Goal: Task Accomplishment & Management: Complete application form

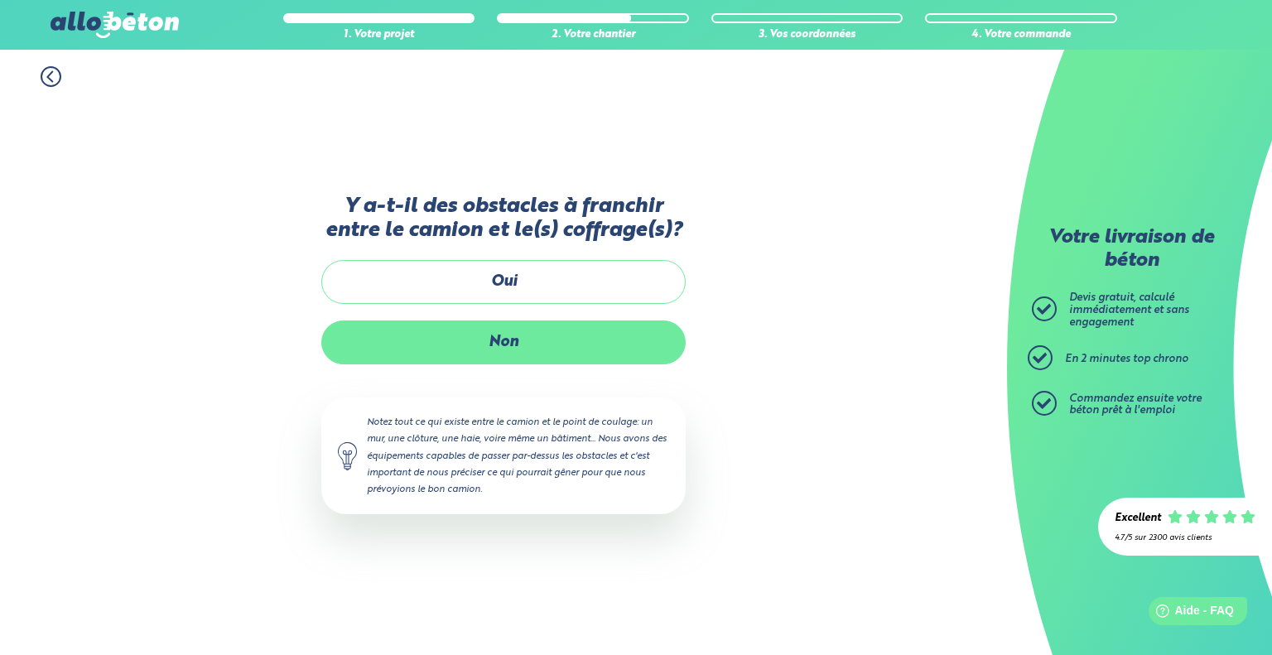
click at [487, 347] on label "Non" at bounding box center [503, 342] width 364 height 44
click at [0, 0] on input "Non" at bounding box center [0, 0] width 0 height 0
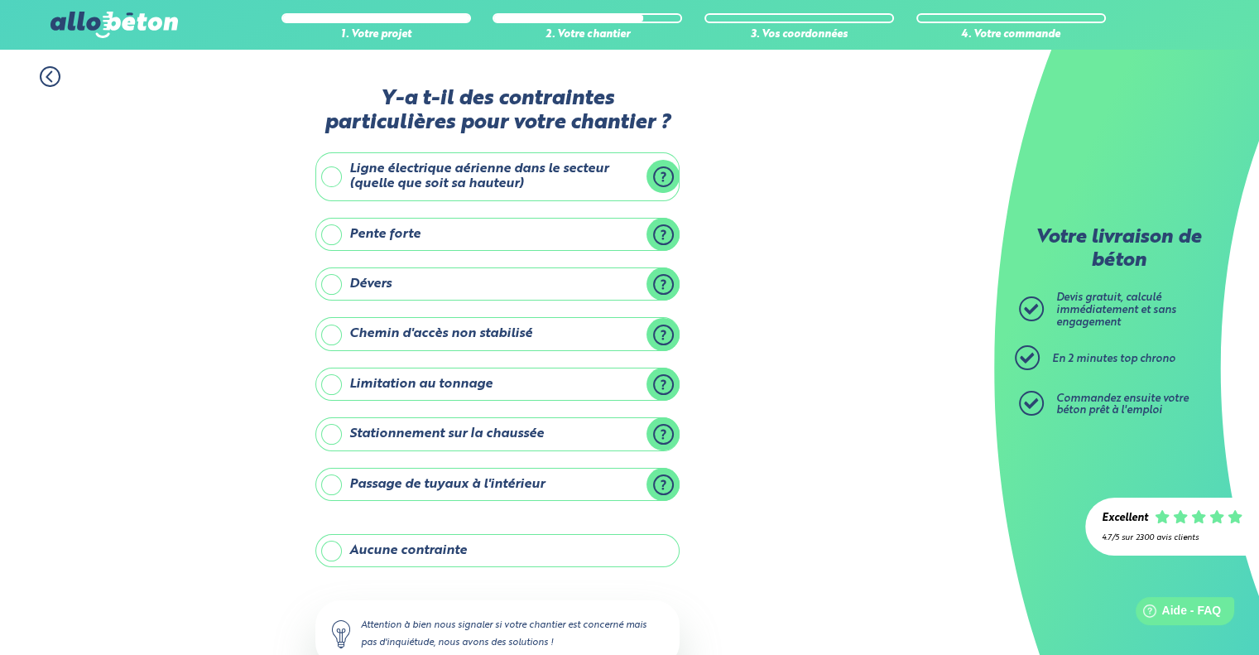
click at [401, 555] on label "Aucune contrainte" at bounding box center [497, 550] width 364 height 33
click at [0, 0] on input "Aucune contrainte" at bounding box center [0, 0] width 0 height 0
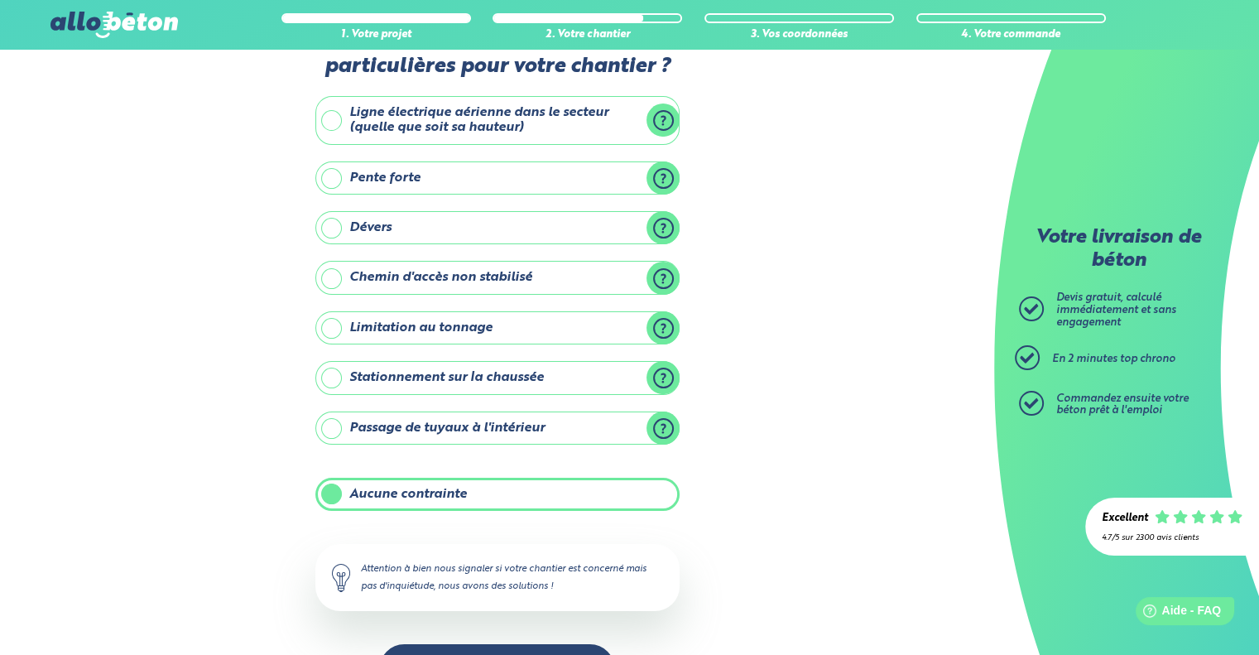
scroll to position [109, 0]
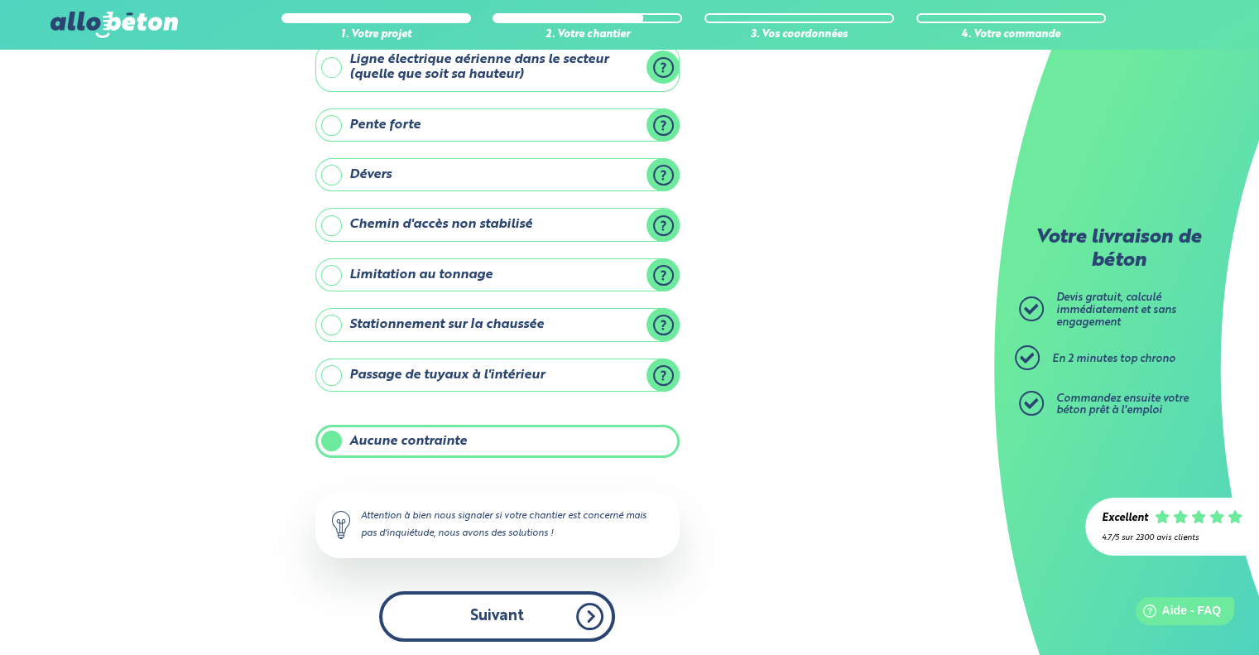
click at [522, 617] on button "Suivant" at bounding box center [497, 616] width 236 height 51
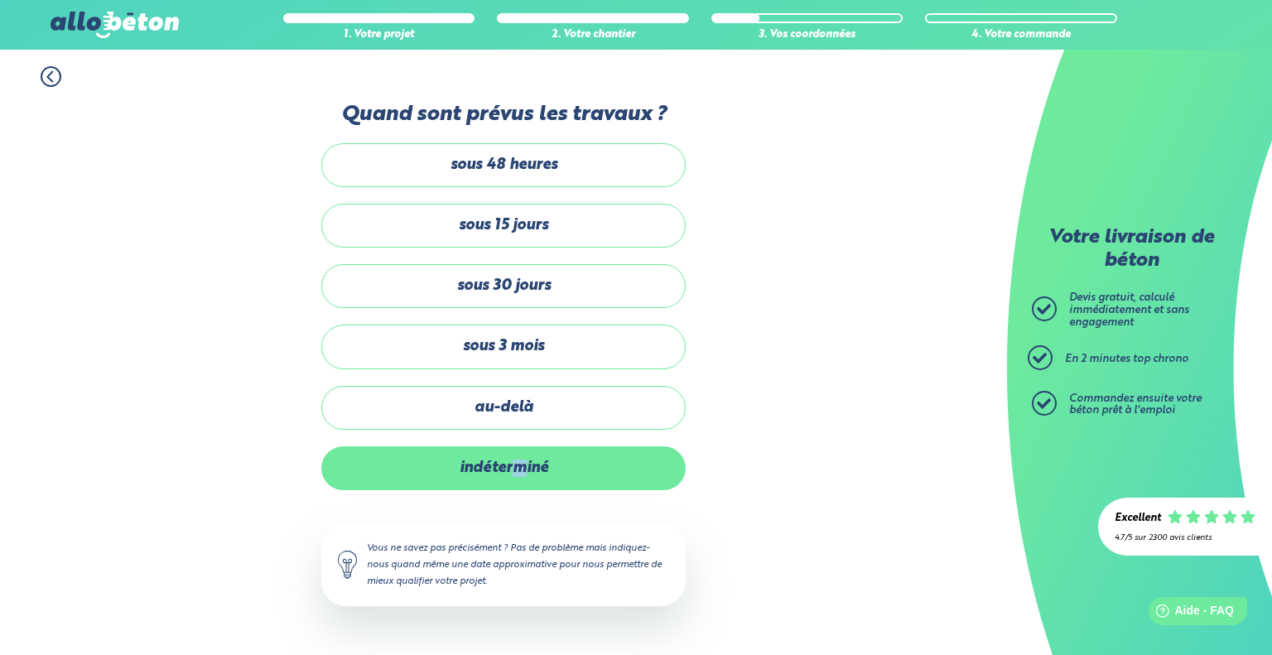
click at [519, 482] on label "indéterminé" at bounding box center [503, 468] width 364 height 44
click at [567, 478] on label "indéterminé" at bounding box center [503, 468] width 364 height 44
click at [0, 0] on input "indéterminé" at bounding box center [0, 0] width 0 height 0
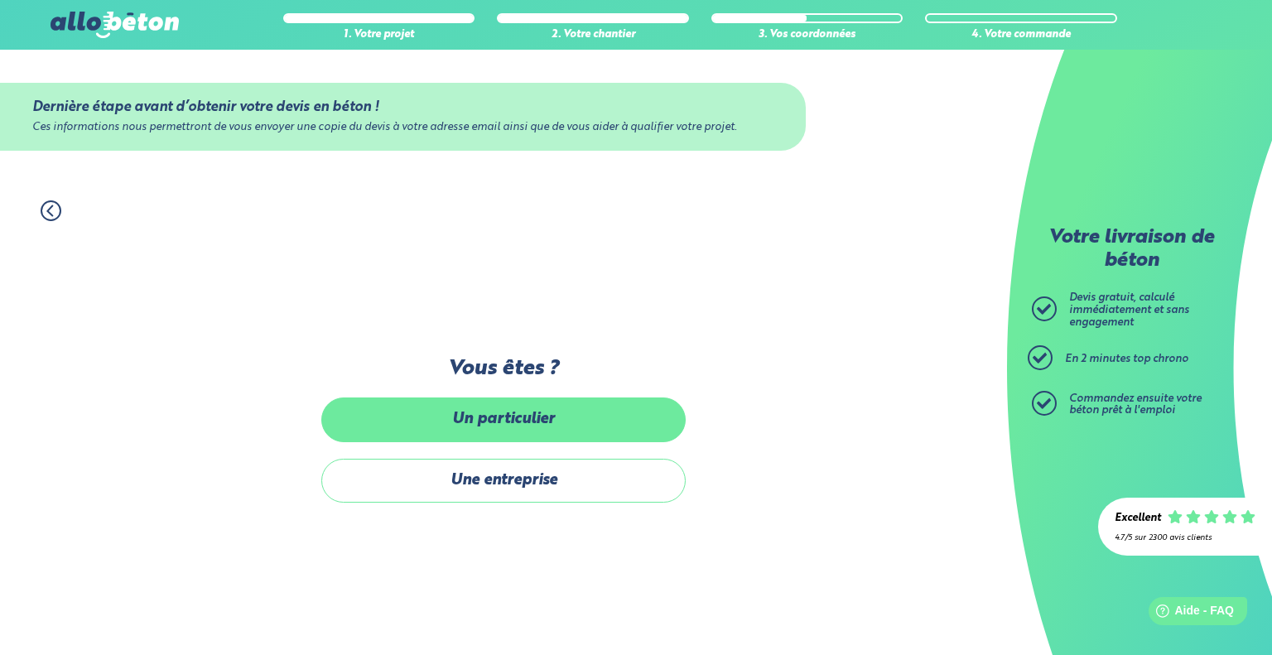
click at [515, 421] on label "Un particulier" at bounding box center [503, 419] width 364 height 44
click at [0, 0] on input "Un particulier" at bounding box center [0, 0] width 0 height 0
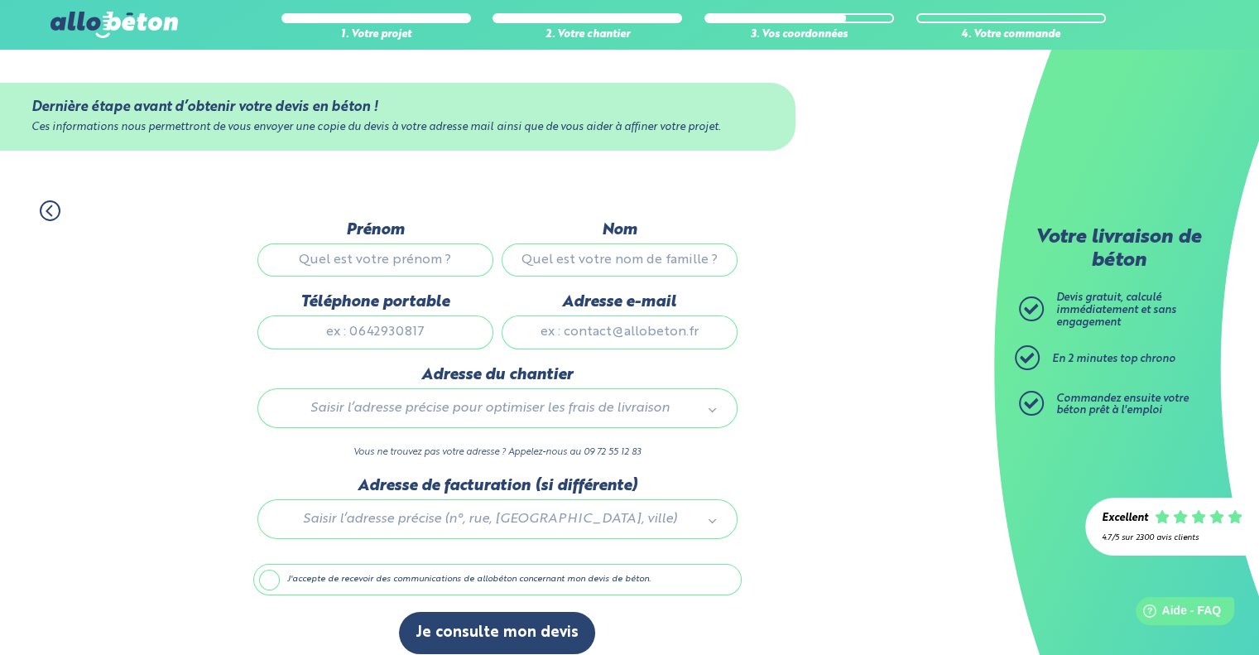
click at [409, 253] on input "Prénom" at bounding box center [375, 259] width 236 height 33
type input "Vincent"
type input "PRIGNET"
type input "0760662894"
type input "elgoron@gmail.com"
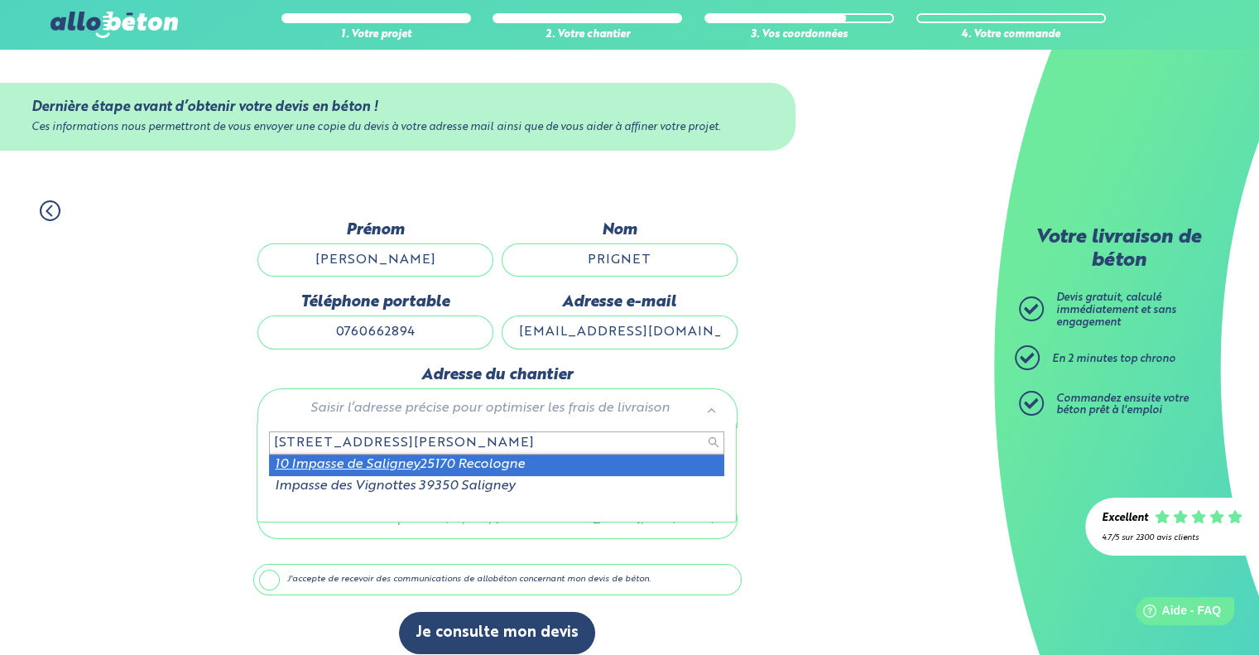
type input "10 impasse de saligney"
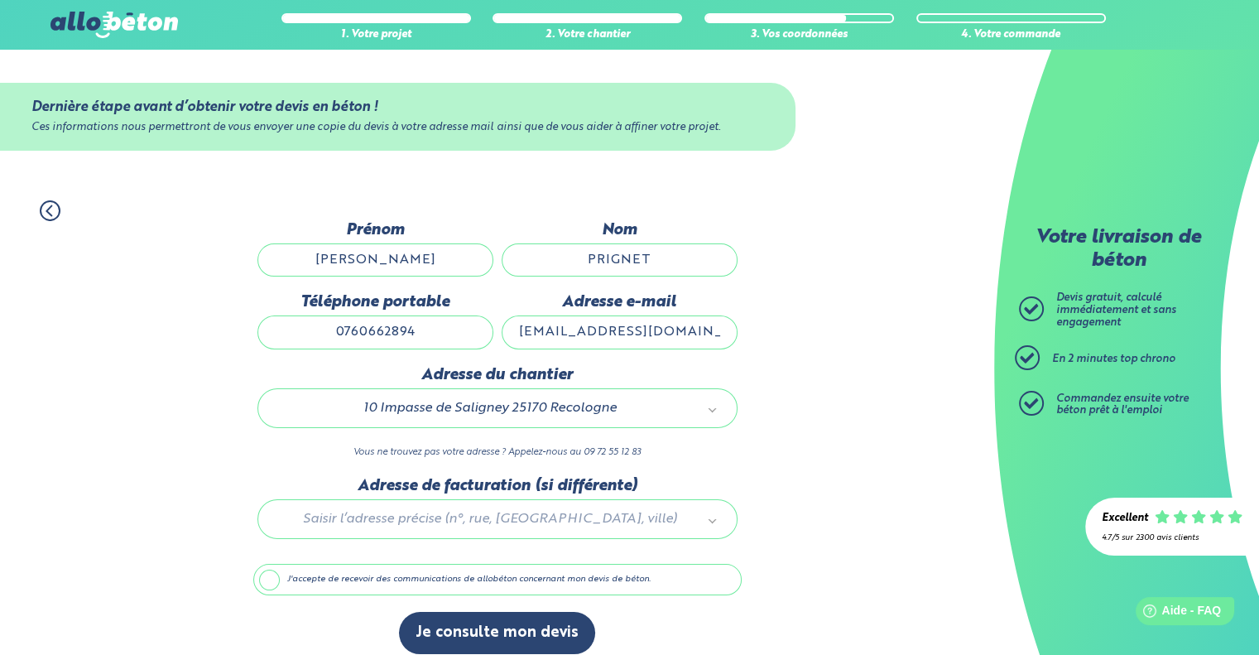
click at [431, 515] on div at bounding box center [497, 516] width 488 height 79
click at [458, 642] on button "Je consulte mon devis" at bounding box center [497, 633] width 196 height 42
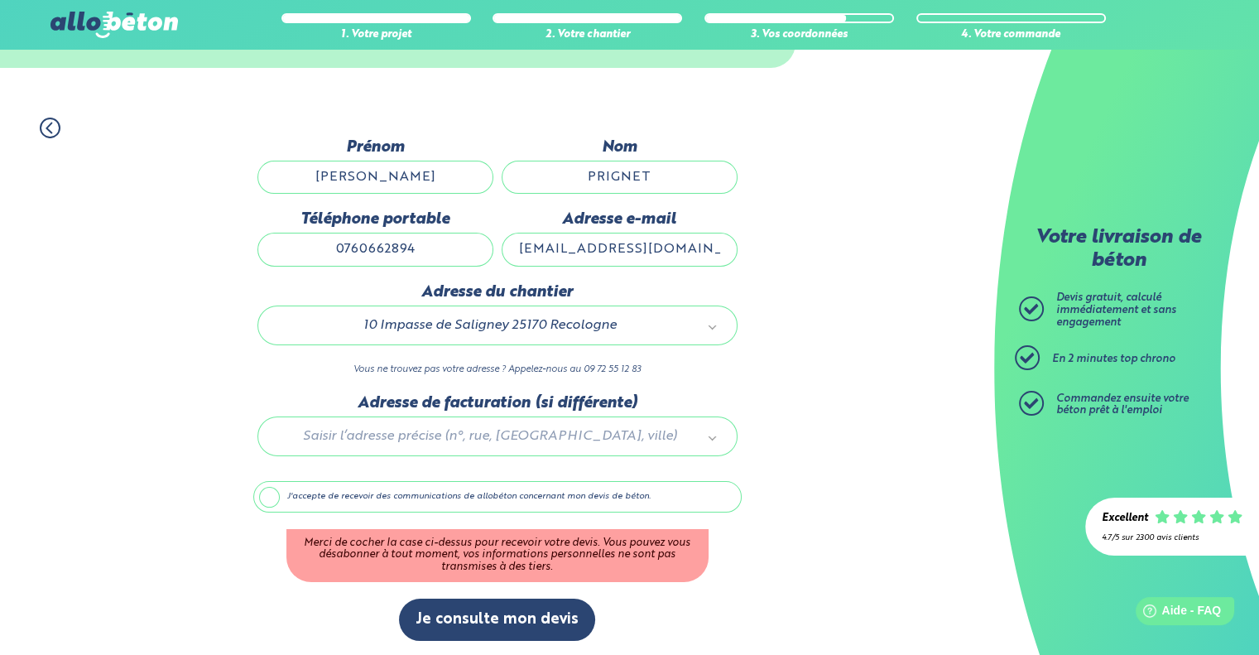
click at [271, 499] on label "J'accepte de recevoir des communications de allobéton concernant mon devis de b…" at bounding box center [497, 496] width 488 height 31
click at [0, 0] on input "J'accepte de recevoir des communications de allobéton concernant mon devis de b…" at bounding box center [0, 0] width 0 height 0
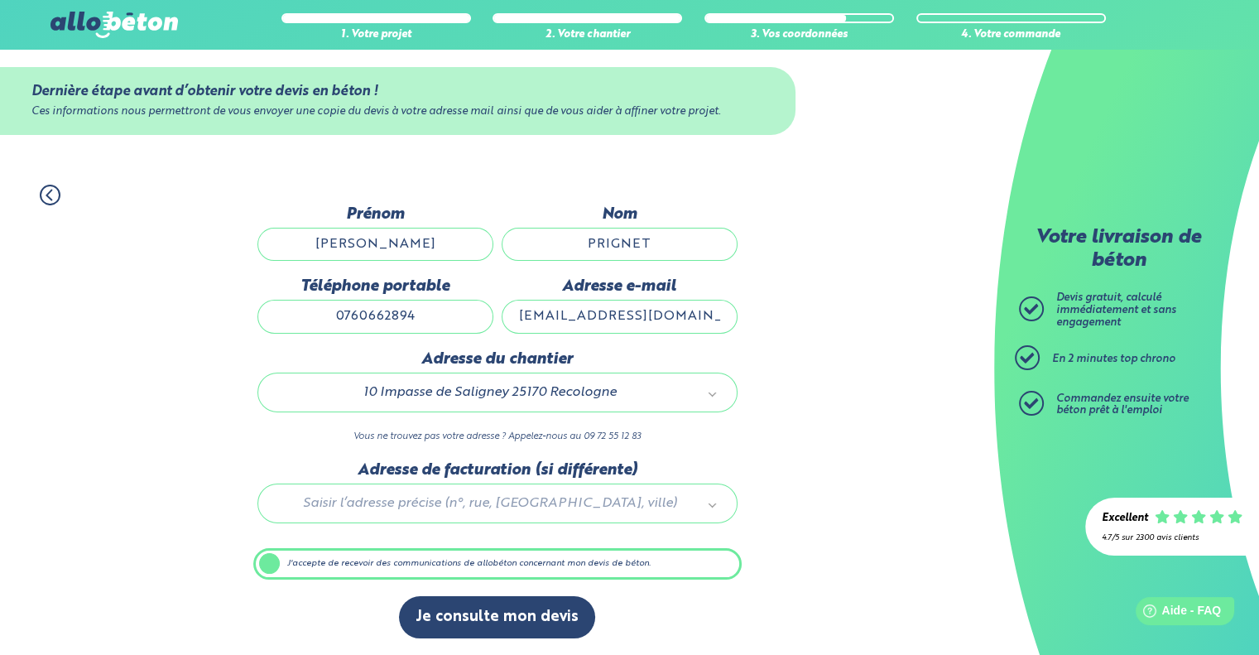
scroll to position [13, 0]
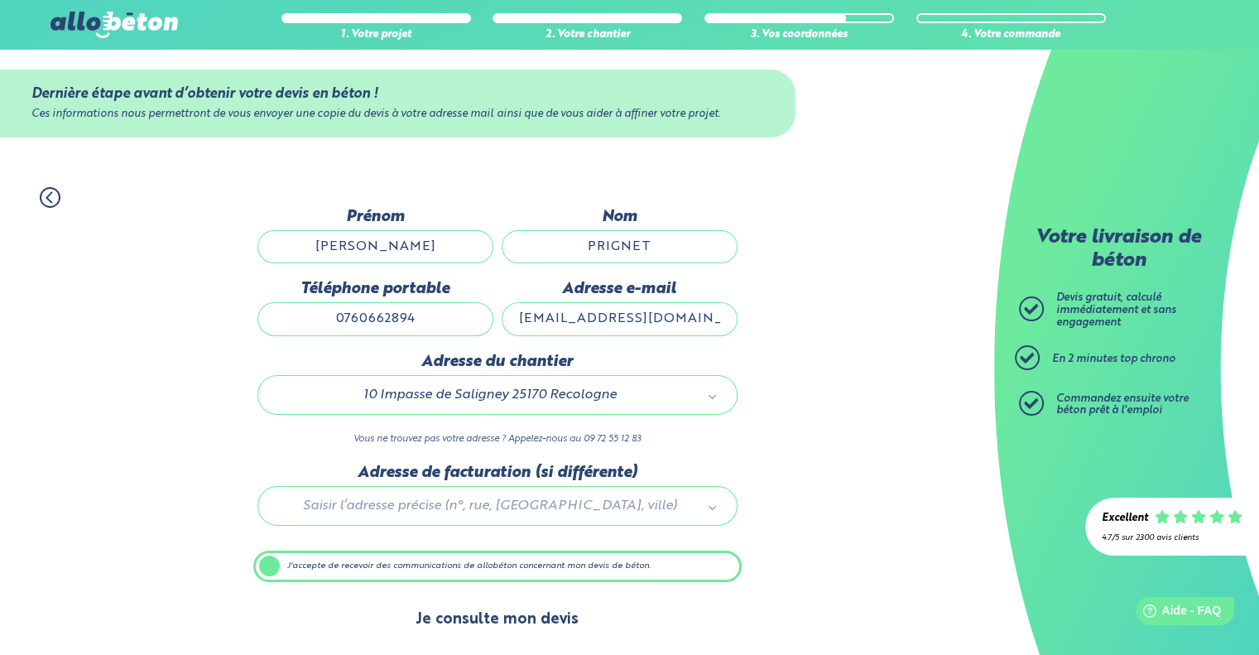
click at [497, 630] on button "Je consulte mon devis" at bounding box center [497, 620] width 196 height 42
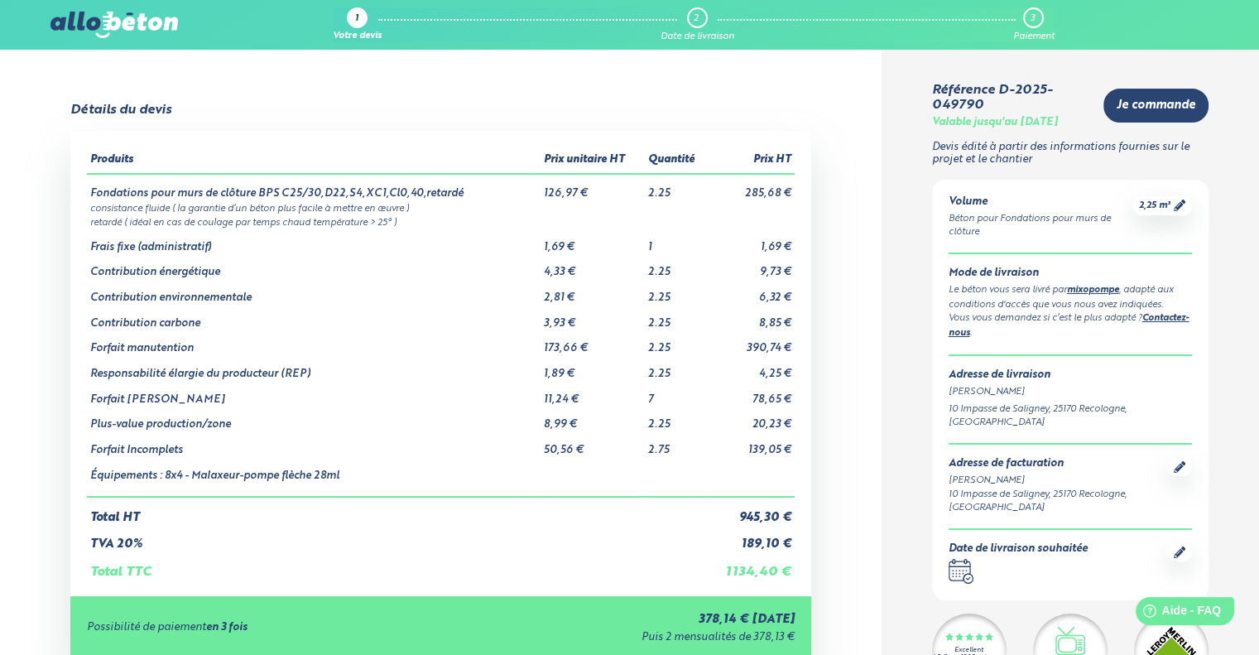
click at [134, 9] on div "1 Votre devis 2 Date de livraison 3 Paiement 09 72 55 12 83 Conseils et Appel G…" at bounding box center [629, 25] width 1259 height 50
click at [1185, 205] on icon at bounding box center [1180, 206] width 12 height 12
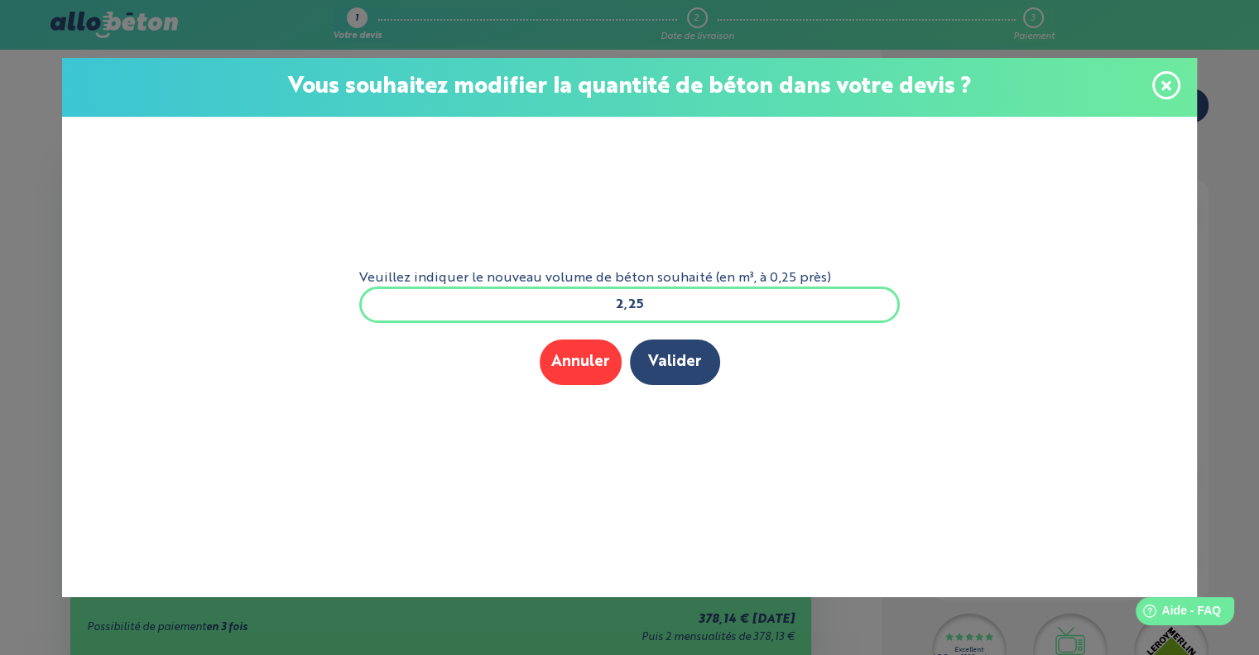
click at [658, 298] on input "2,25" at bounding box center [629, 304] width 541 height 36
click at [570, 364] on button "Annuler" at bounding box center [581, 362] width 82 height 46
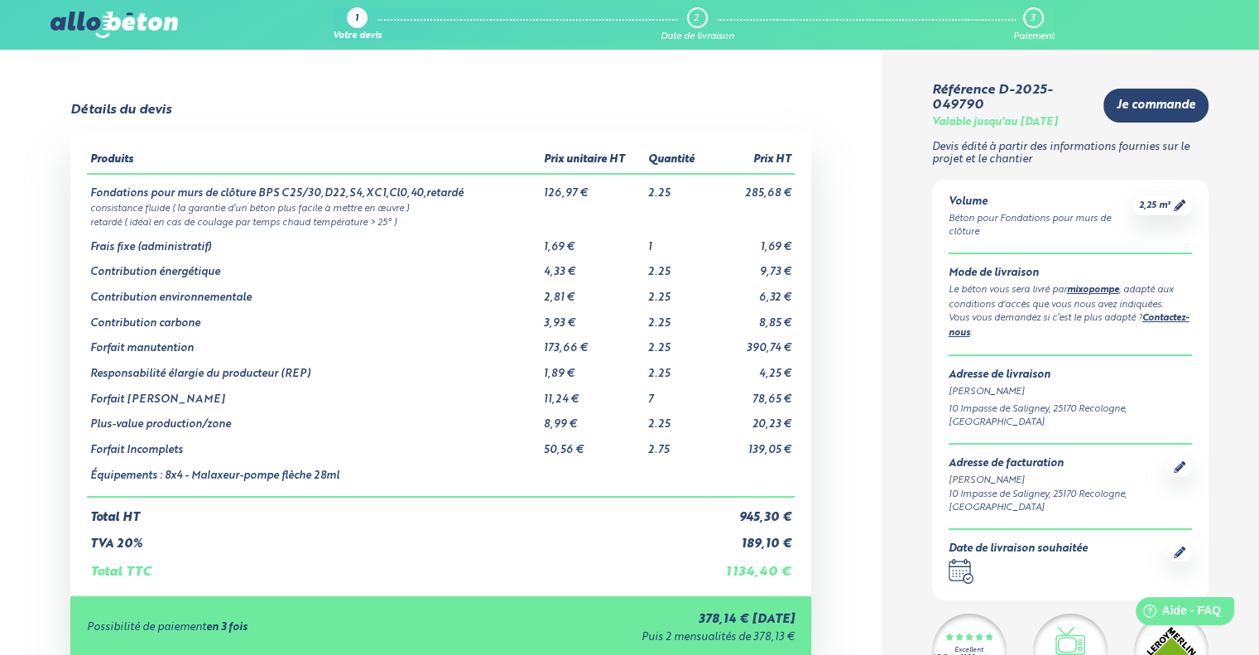
click at [126, 20] on img at bounding box center [114, 25] width 127 height 26
click at [357, 20] on div "1" at bounding box center [356, 19] width 3 height 11
click at [1162, 208] on span "2,25 m³" at bounding box center [1154, 206] width 31 height 12
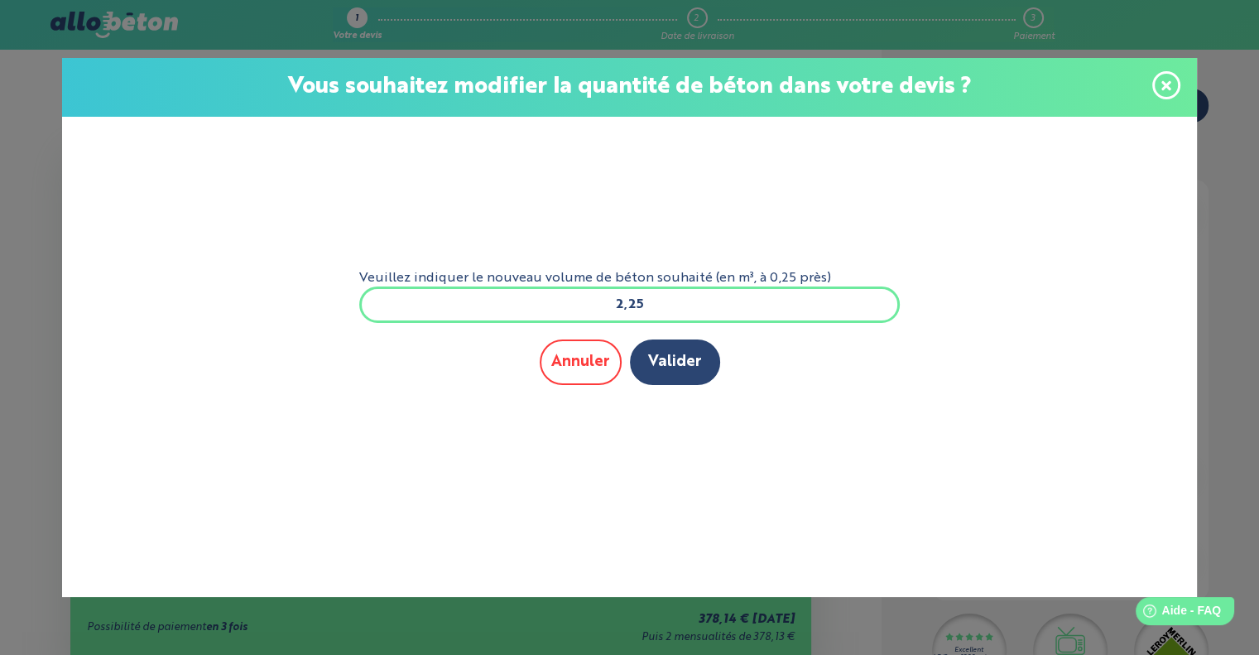
click at [579, 370] on button "Annuler" at bounding box center [581, 362] width 82 height 46
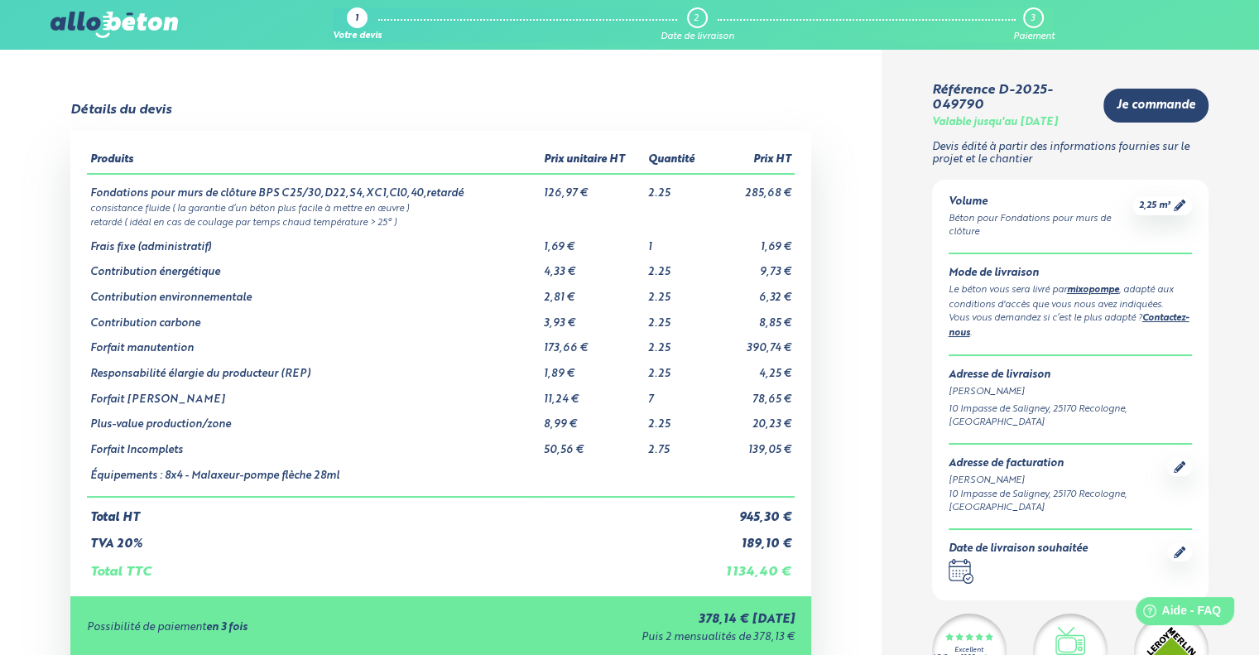
click at [142, 25] on img at bounding box center [114, 25] width 127 height 26
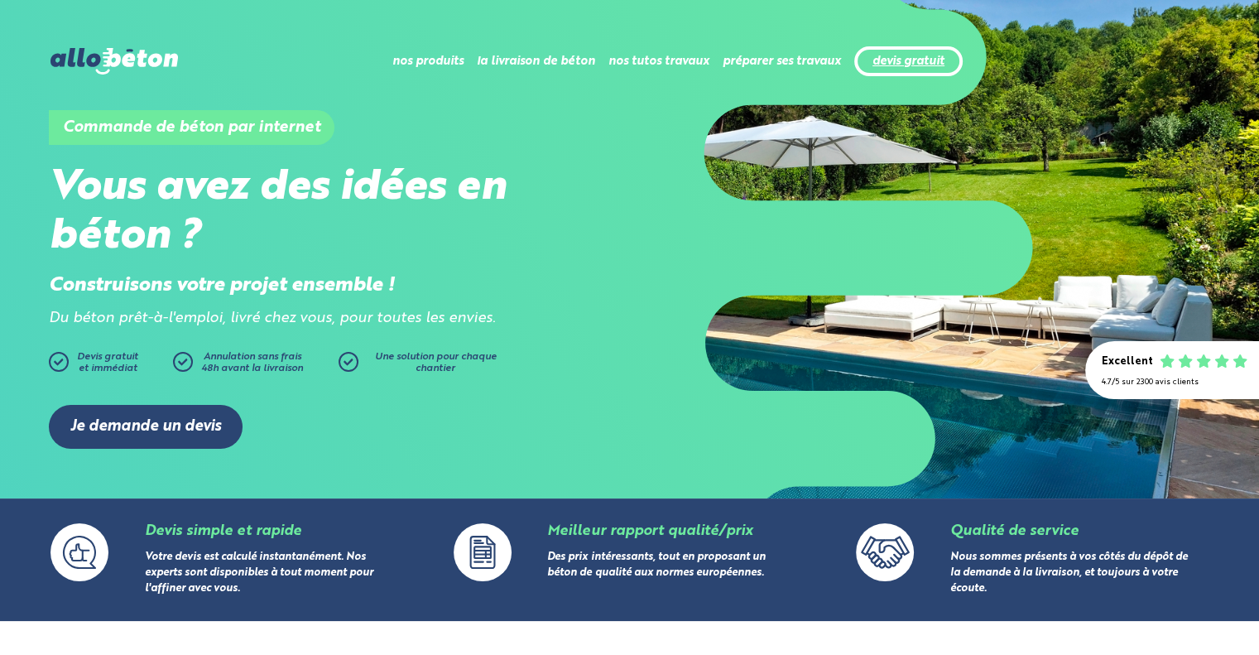
click at [916, 57] on link "devis gratuit" at bounding box center [909, 62] width 72 height 14
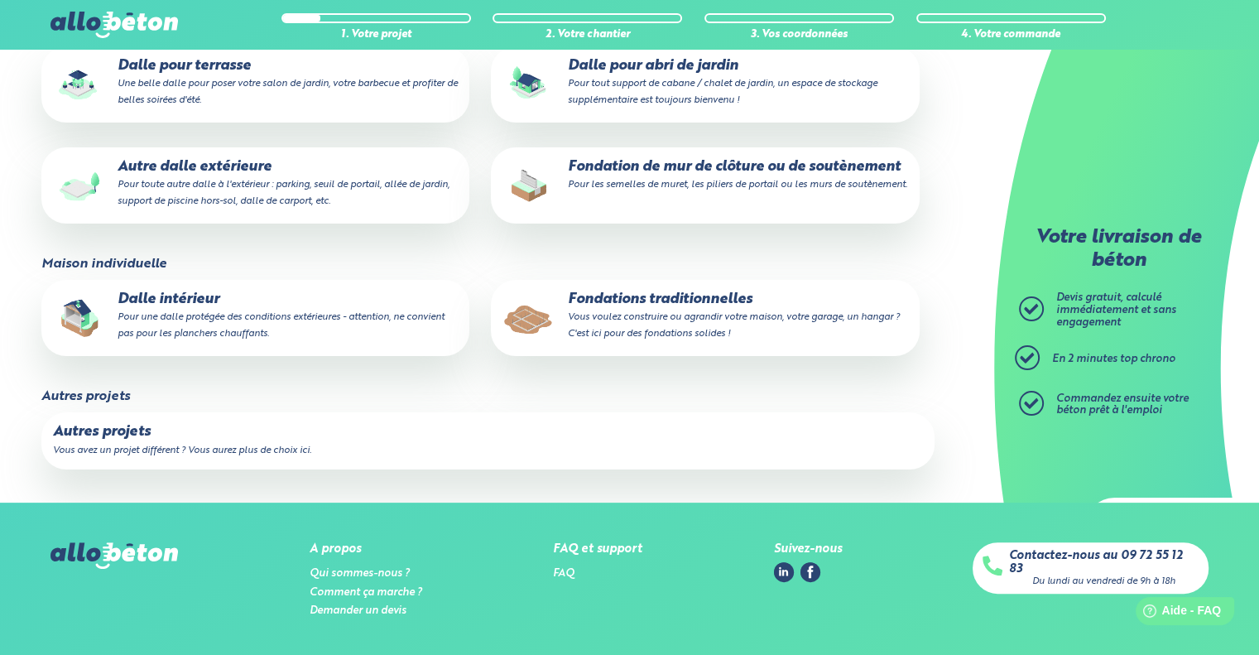
scroll to position [331, 0]
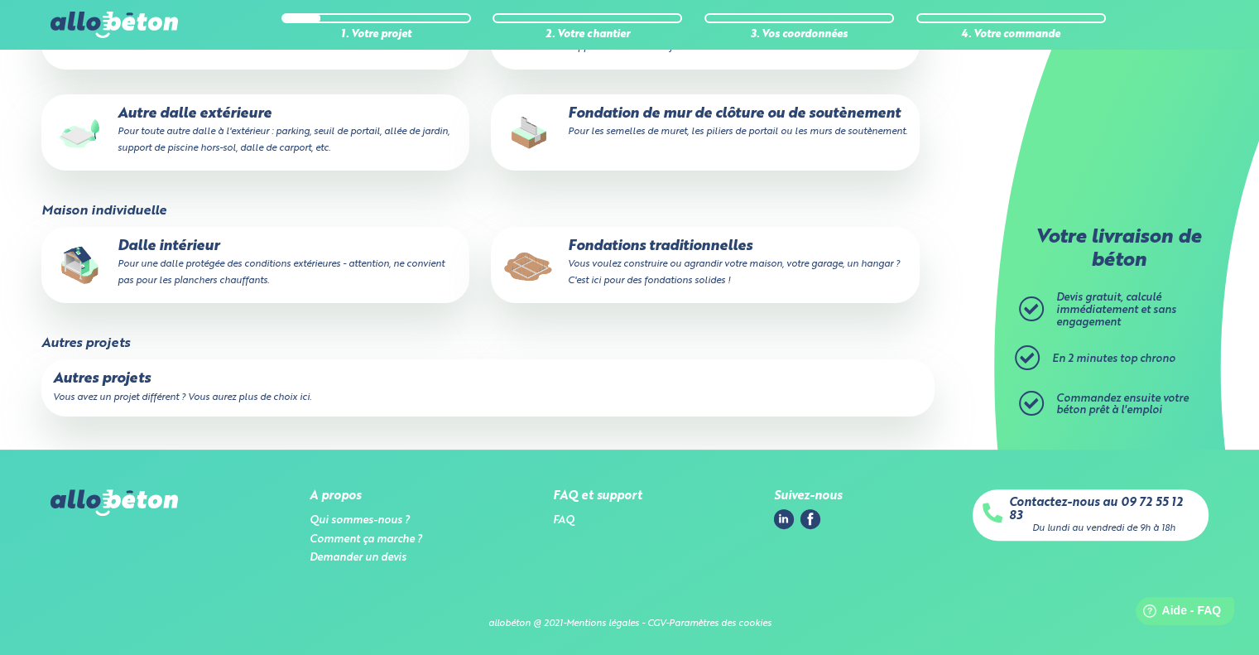
click at [178, 396] on small "Vous avez un projet différent ? Vous aurez plus de choix ici." at bounding box center [182, 397] width 258 height 10
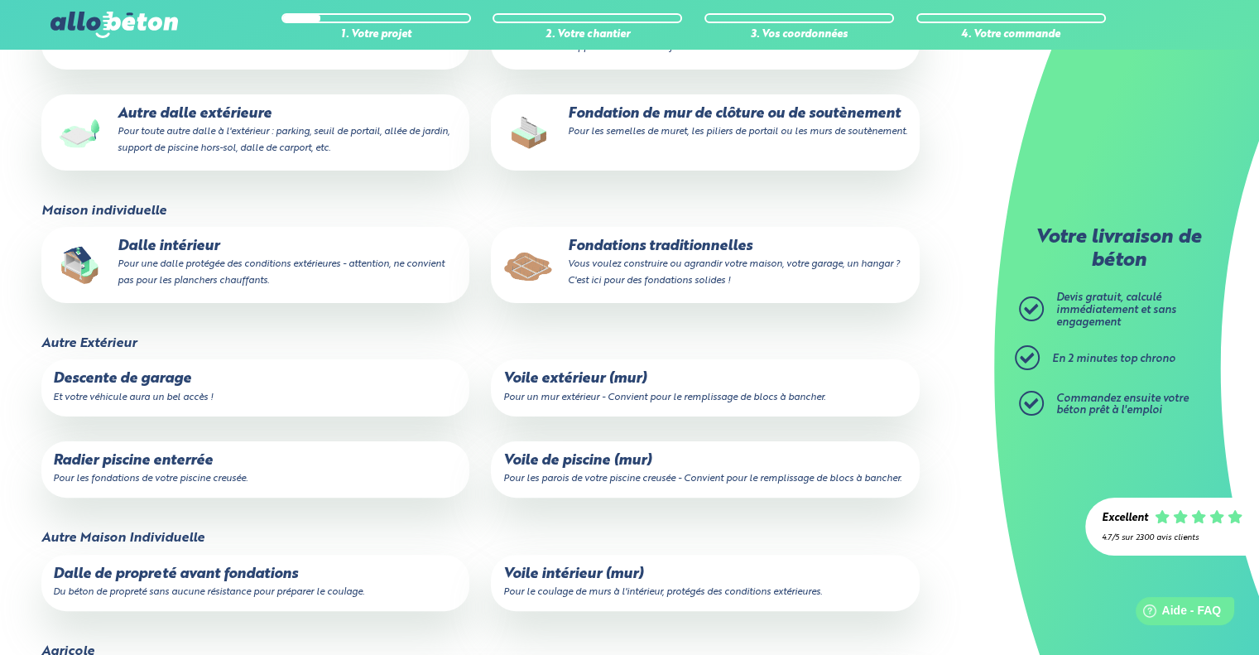
click at [686, 484] on small "Pour les parois de votre piscine creusée - Convient pour le remplissage de bloc…" at bounding box center [702, 479] width 398 height 10
click at [0, 0] on input "Voile de piscine (mur) Pour les parois de votre piscine creusée - Convient pour…" at bounding box center [0, 0] width 0 height 0
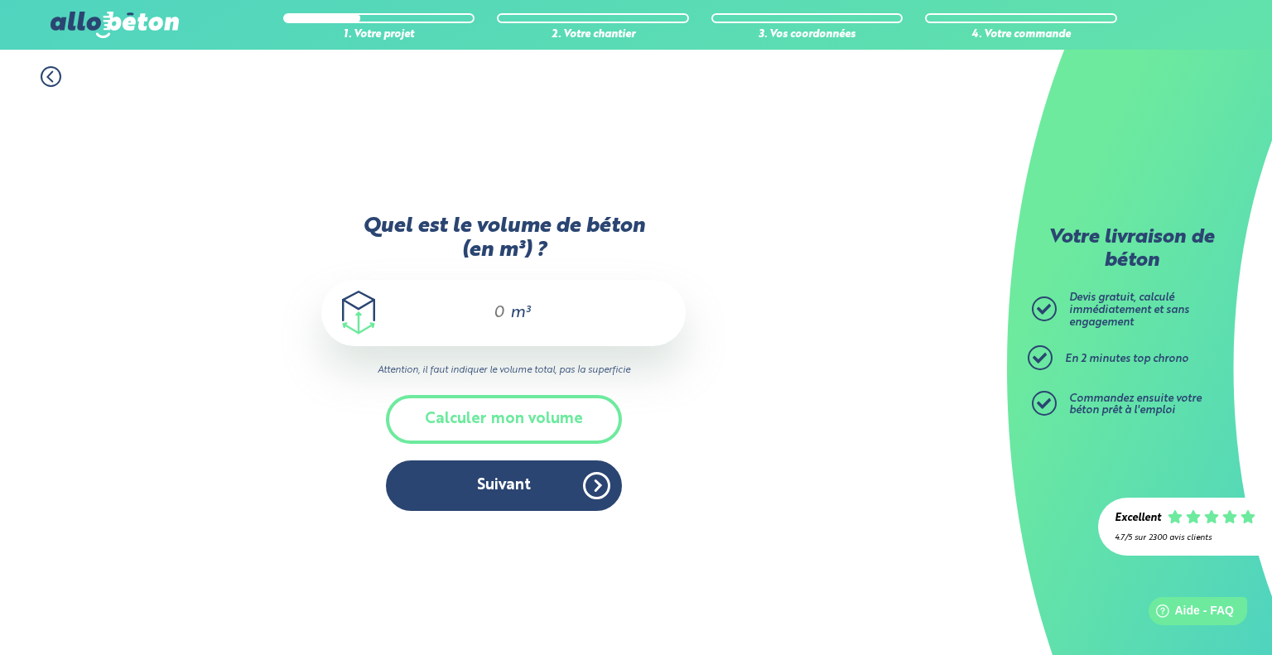
click at [503, 307] on input "Quel est le volume de béton (en m³) ?" at bounding box center [492, 313] width 28 height 20
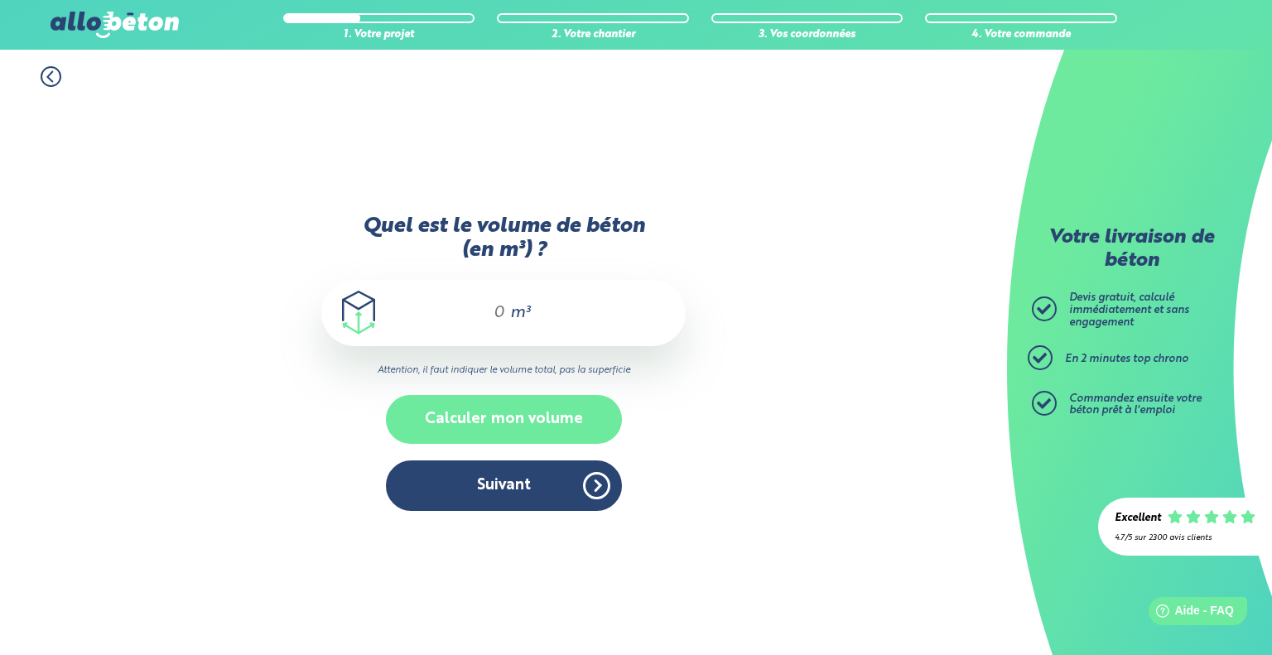
click at [522, 429] on button "Calculer mon volume" at bounding box center [504, 419] width 236 height 49
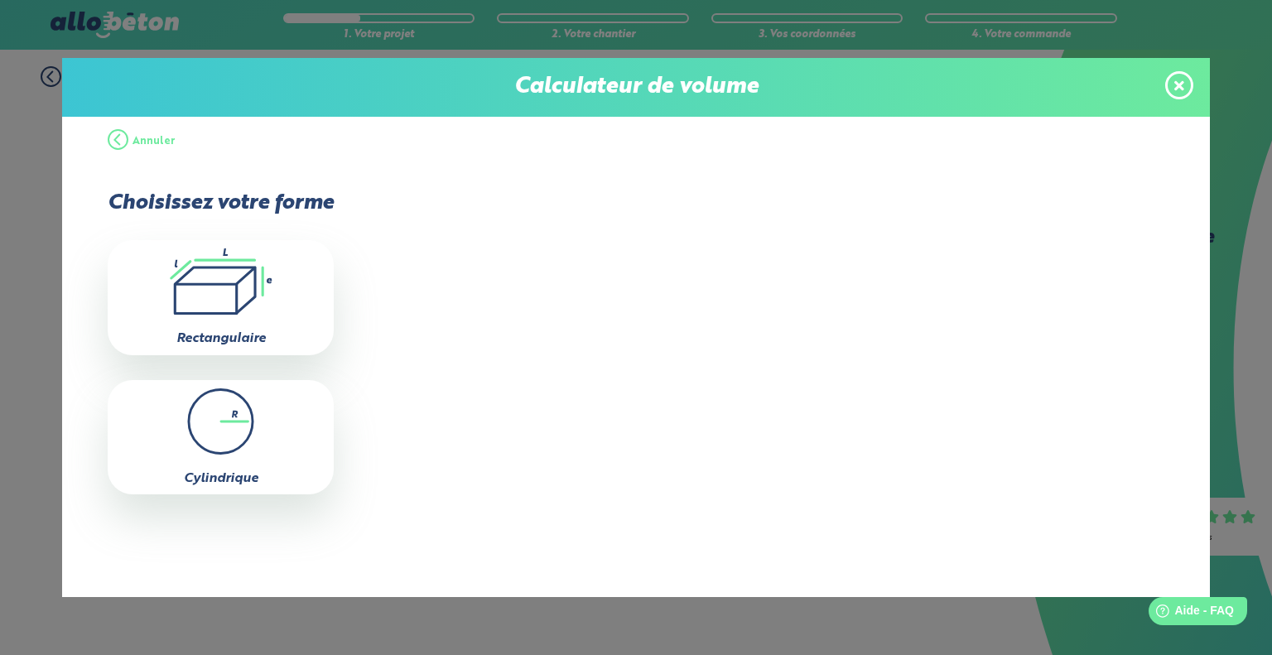
click at [279, 284] on icon ".icon-calc-rectanglea{fill:none;stroke-linecap:round;stroke-width:3px;stroke:#6…" at bounding box center [220, 281] width 209 height 66
type input "0"
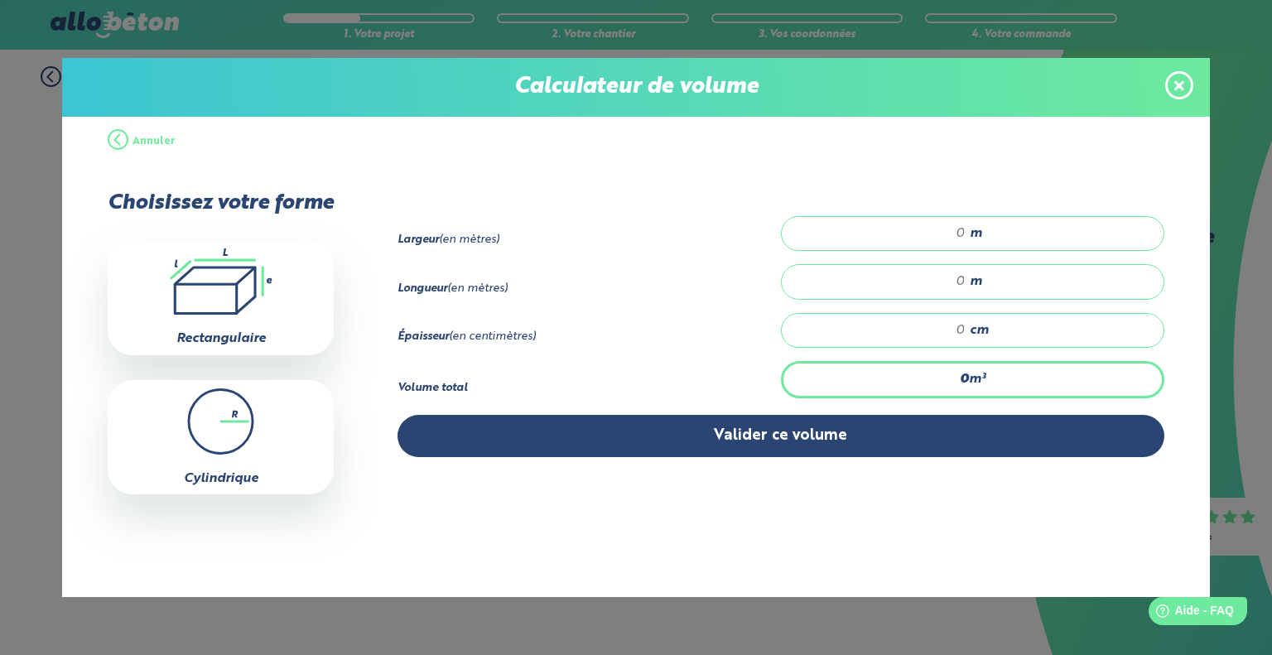
click at [965, 231] on div "m" at bounding box center [972, 233] width 383 height 35
type input "3"
type input "0"
type input "0.5"
type input "0.2"
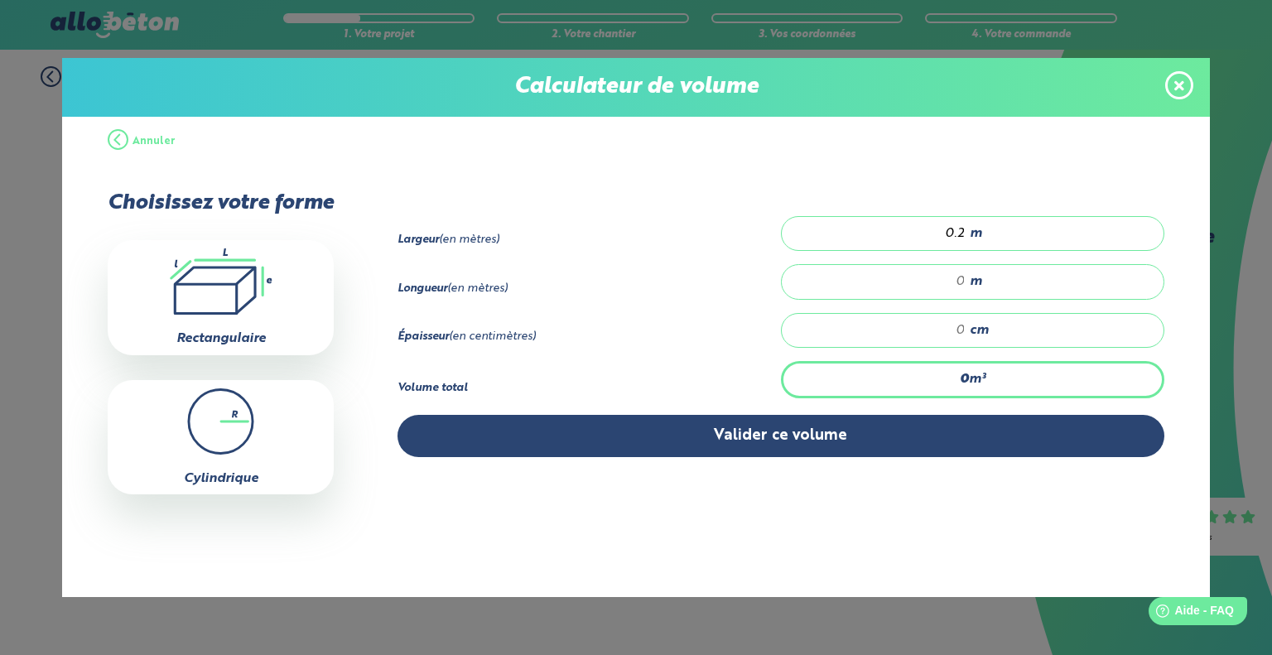
click at [959, 277] on input "number" at bounding box center [881, 281] width 167 height 17
type input "37"
click at [964, 326] on input "number" at bounding box center [881, 330] width 167 height 17
type input "0.074"
type input "1"
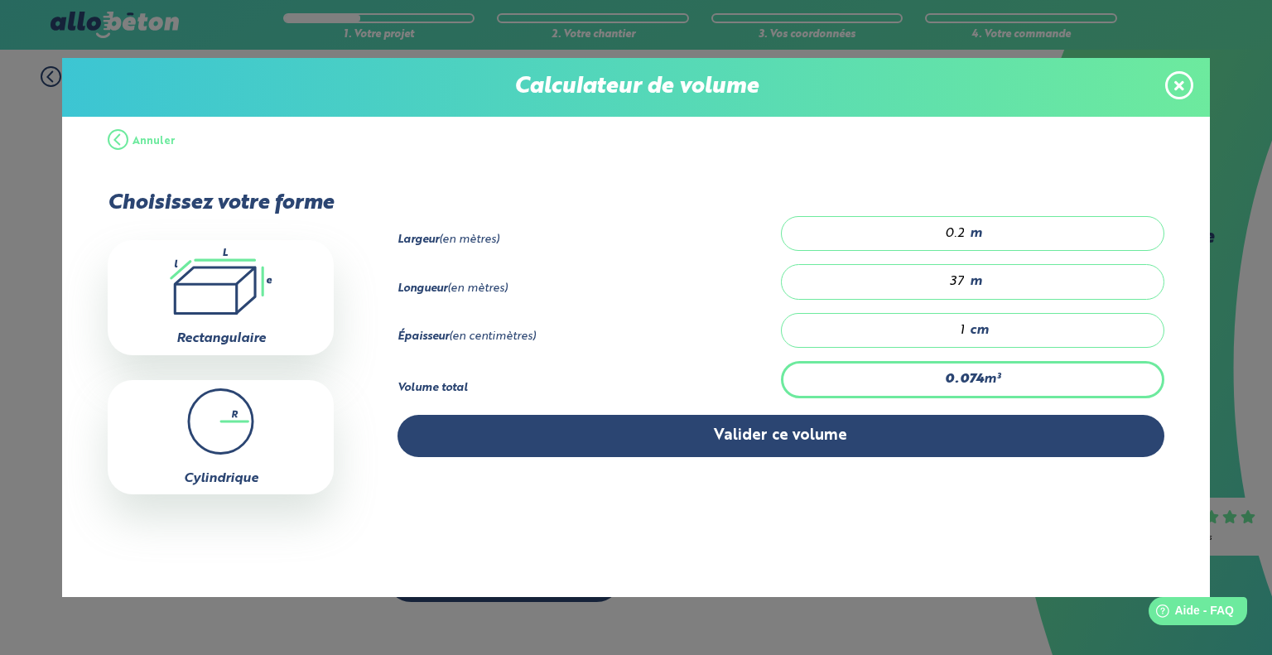
type input "1.11"
type input "15"
type input "11.1"
type input "150"
click at [962, 232] on input "0.2" at bounding box center [881, 233] width 167 height 17
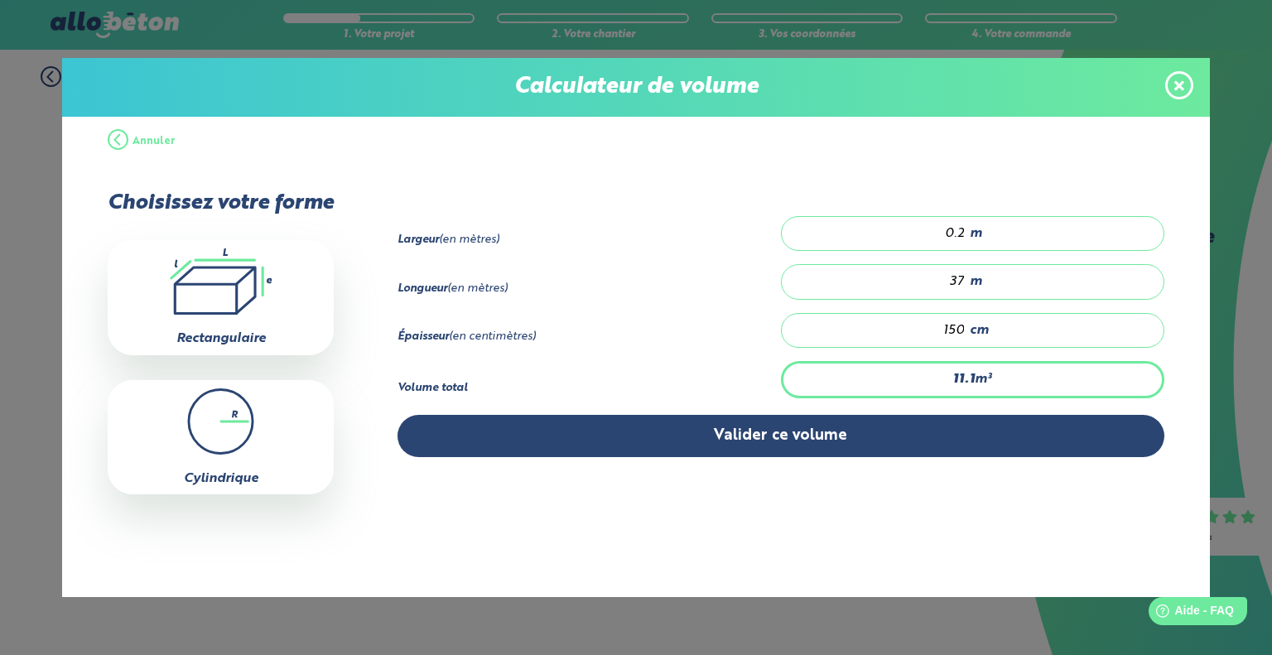
click at [965, 281] on div "37 m" at bounding box center [972, 281] width 383 height 35
click at [1189, 81] on span at bounding box center [1179, 85] width 28 height 28
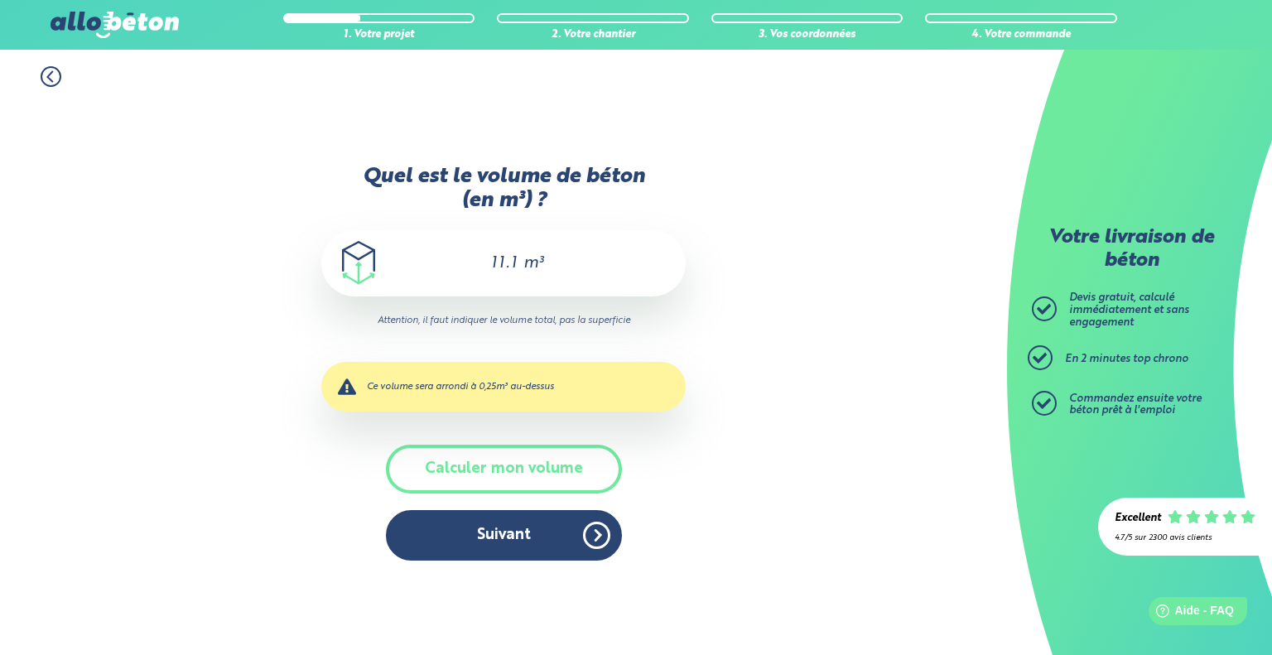
drag, startPoint x: 517, startPoint y: 264, endPoint x: 428, endPoint y: 267, distance: 89.5
click at [431, 267] on div "11.1 m³" at bounding box center [503, 263] width 364 height 66
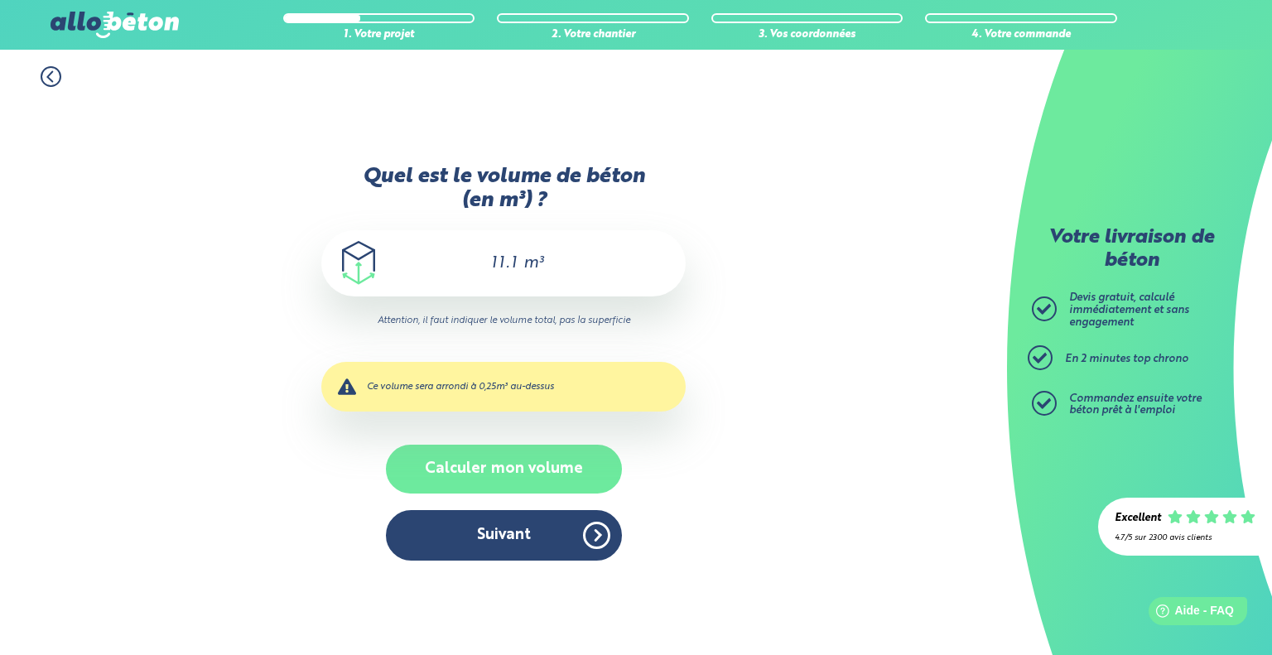
click at [516, 473] on button "Calculer mon volume" at bounding box center [504, 469] width 236 height 49
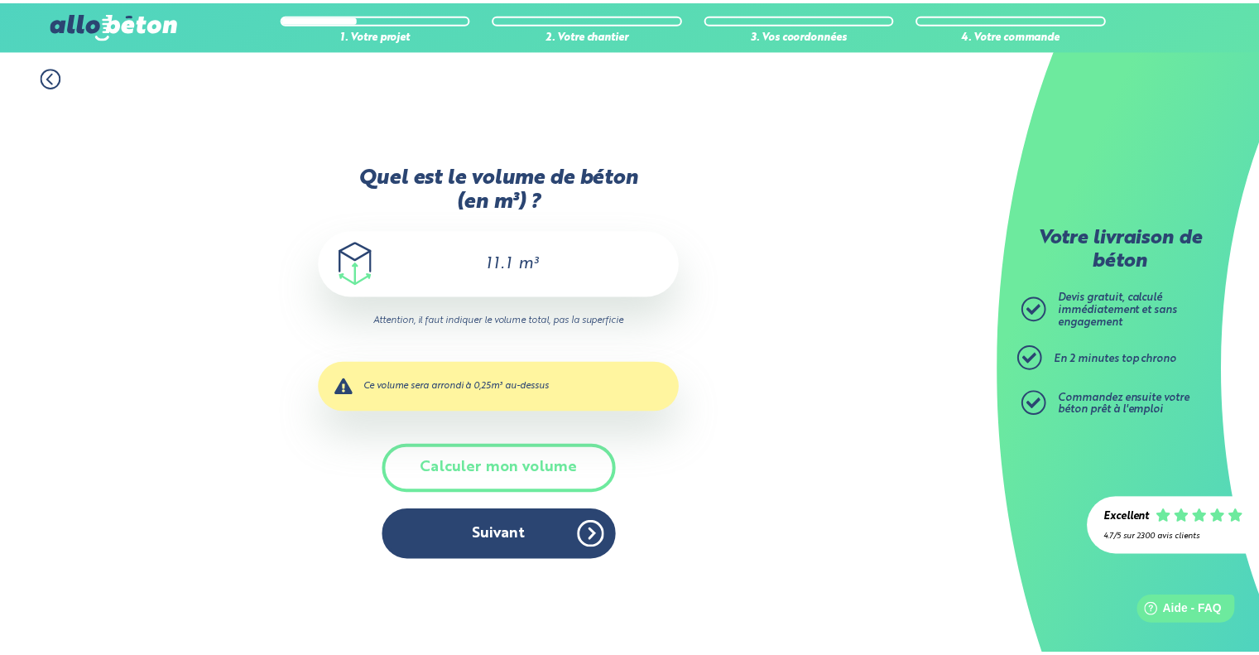
scroll to position [0, 0]
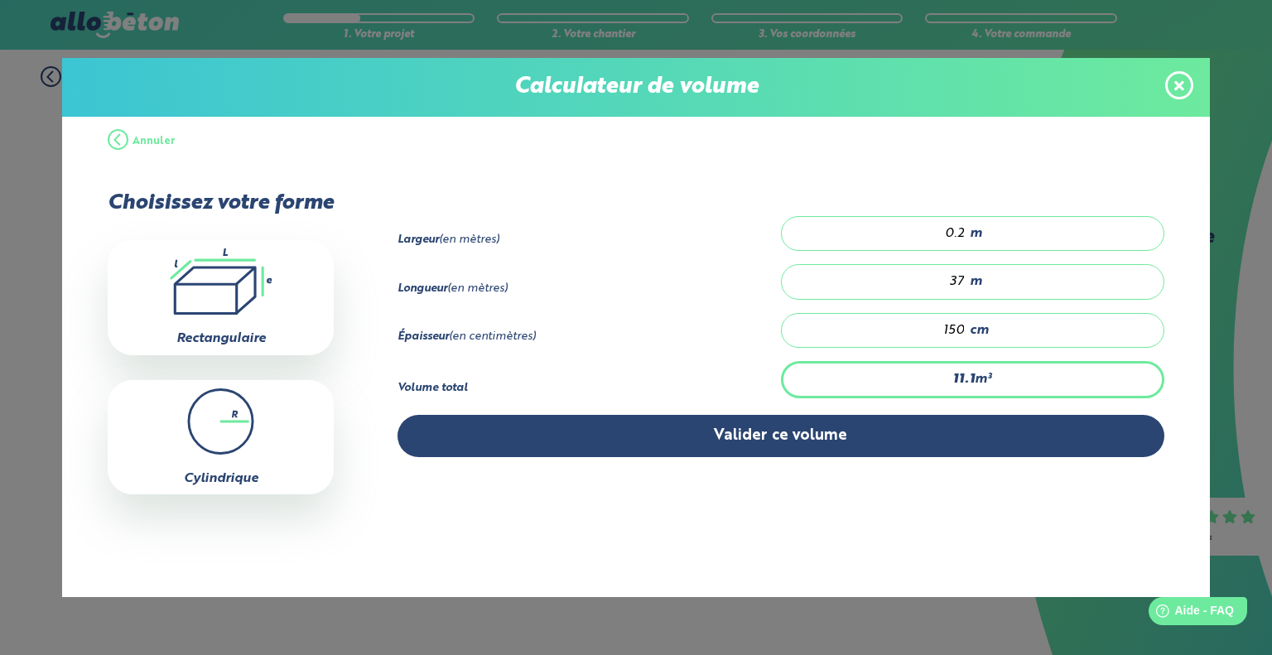
click at [973, 229] on span "m" at bounding box center [975, 233] width 12 height 15
click at [1176, 75] on span at bounding box center [1179, 85] width 28 height 28
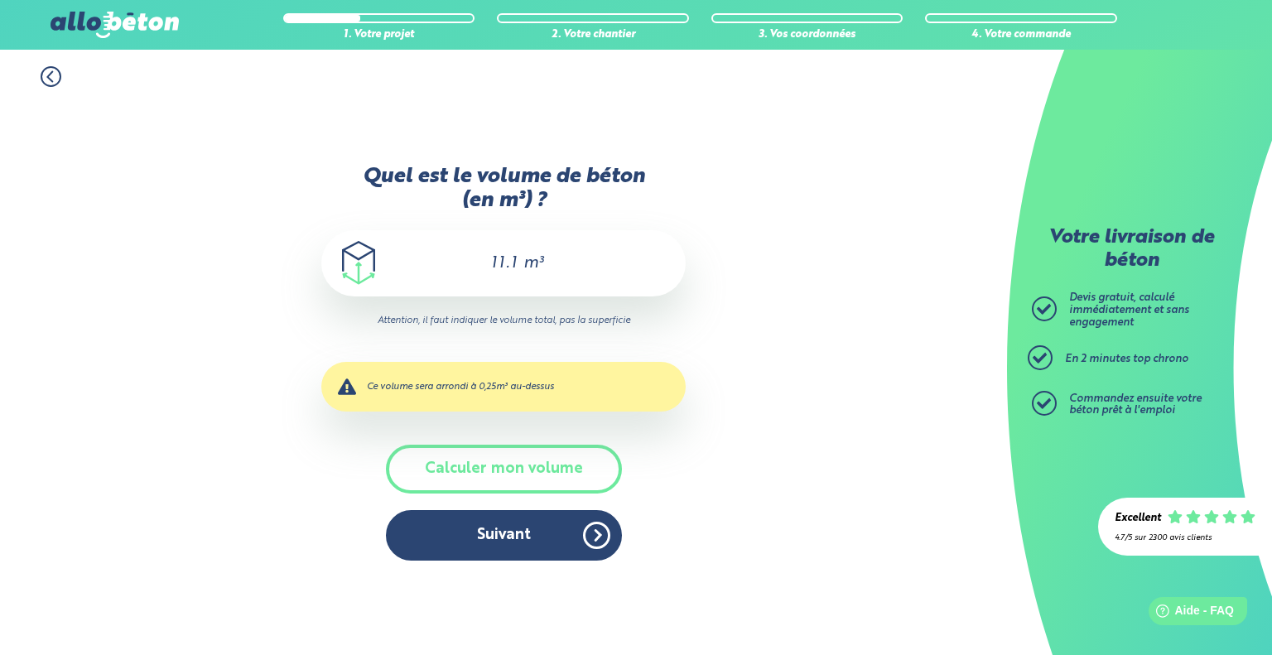
click at [516, 259] on input "11.1" at bounding box center [491, 263] width 55 height 20
drag, startPoint x: 519, startPoint y: 261, endPoint x: 407, endPoint y: 267, distance: 112.0
click at [413, 267] on div "11.1 m³" at bounding box center [503, 263] width 364 height 66
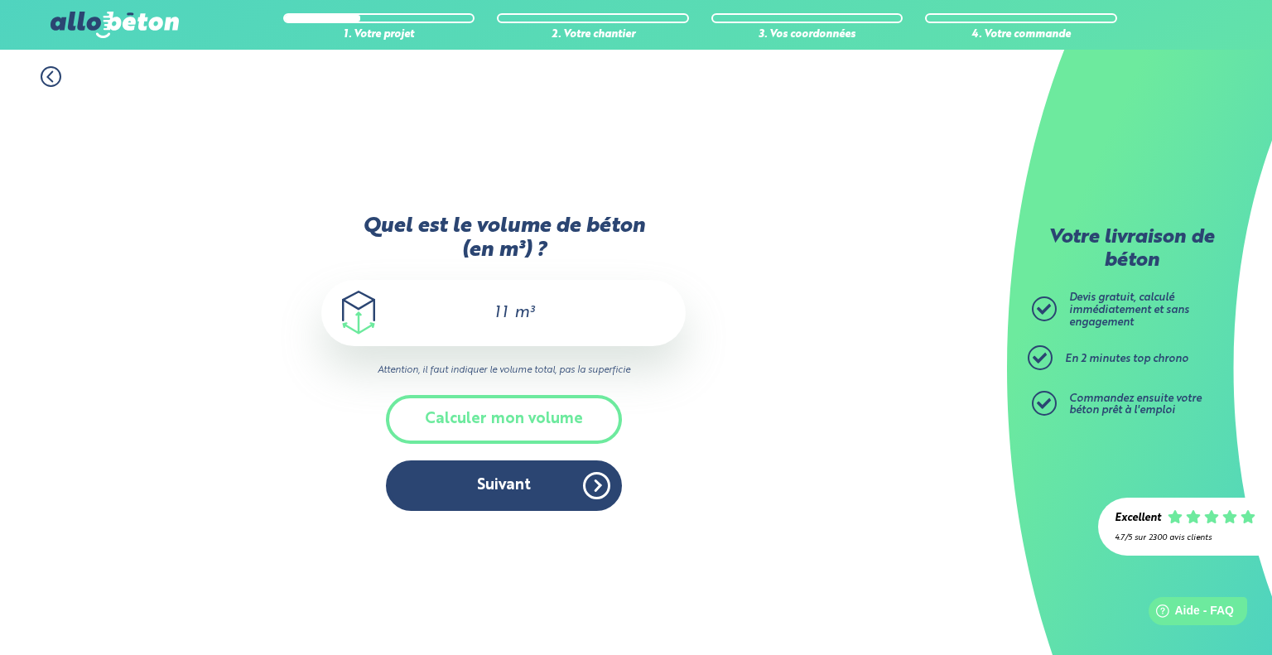
type input "1"
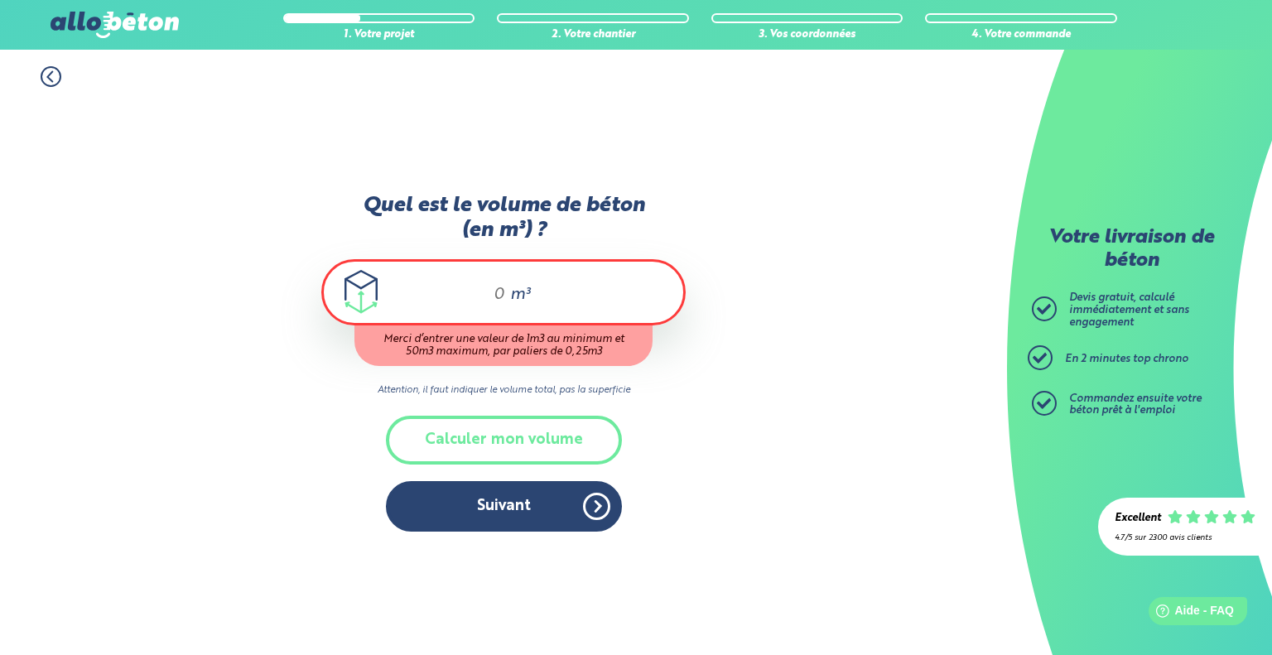
click at [500, 288] on input "Quel est le volume de béton (en m³) ?" at bounding box center [492, 295] width 28 height 20
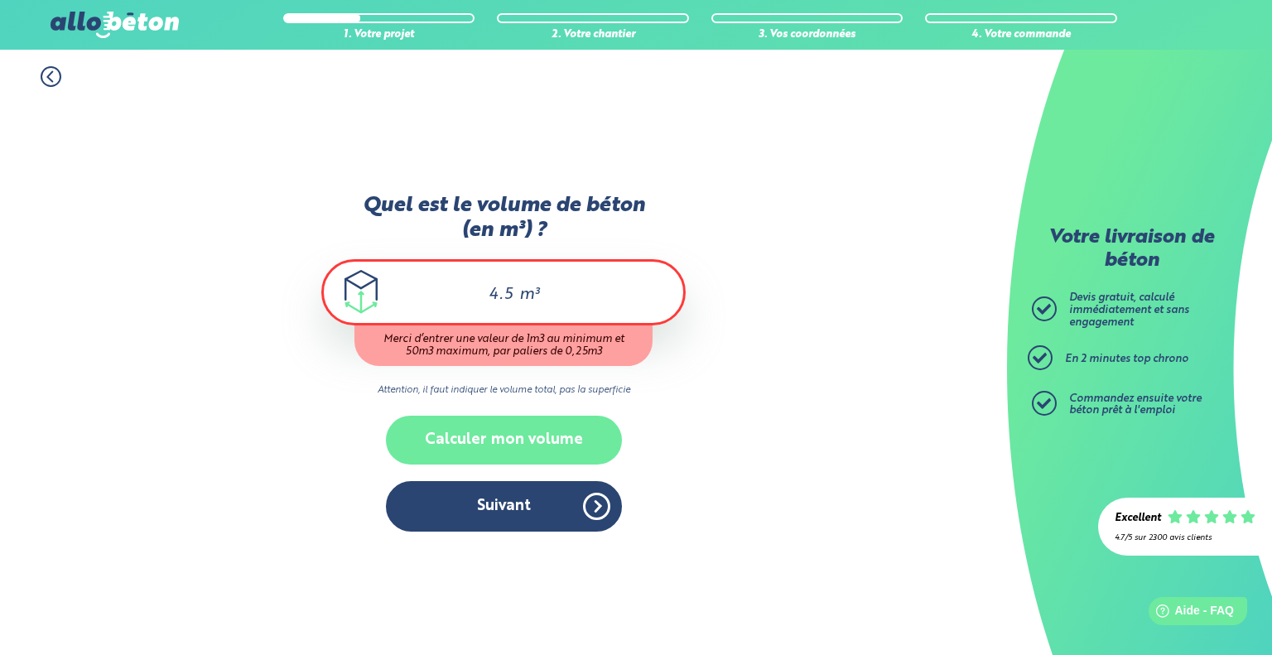
type input "4.5"
click at [512, 440] on button "Calculer mon volume" at bounding box center [504, 440] width 236 height 49
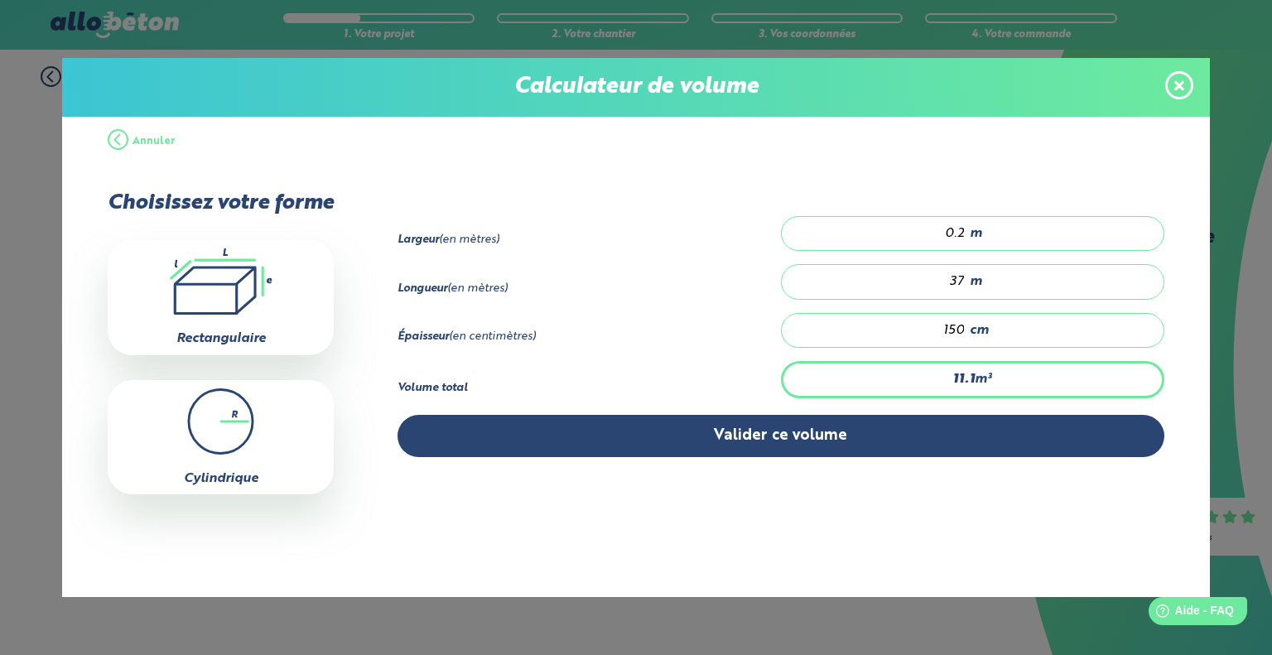
click at [1182, 84] on icon at bounding box center [1179, 86] width 10 height 14
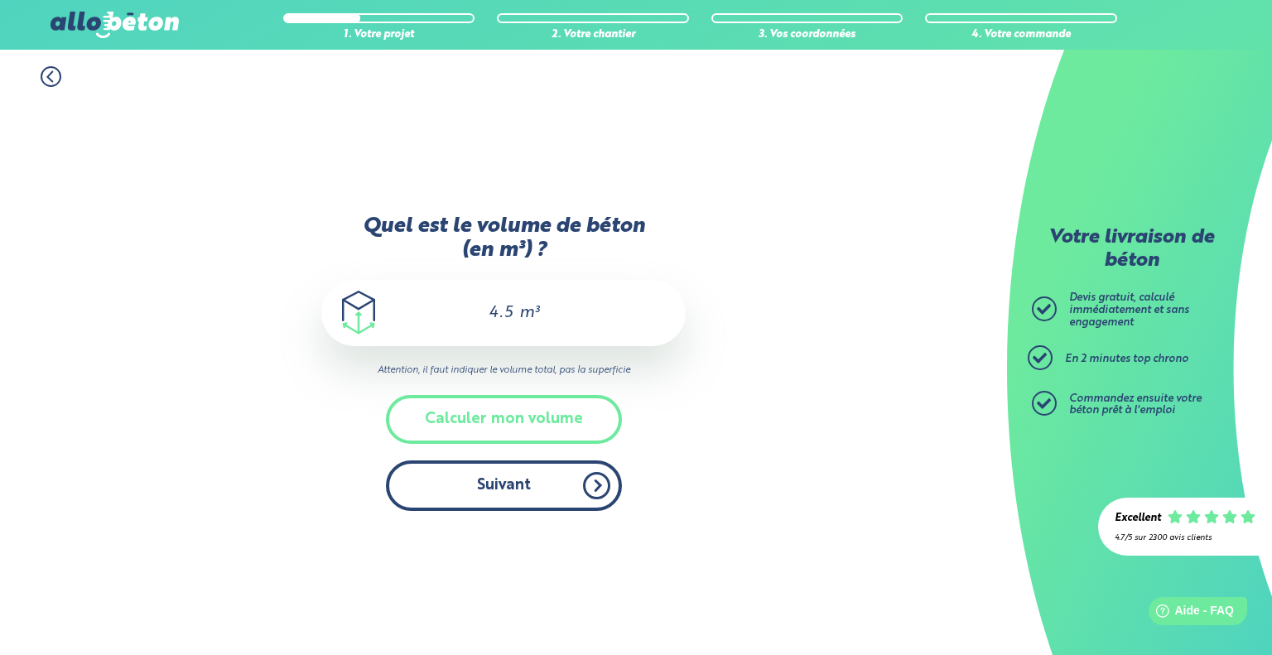
click at [503, 486] on button "Suivant" at bounding box center [504, 485] width 236 height 51
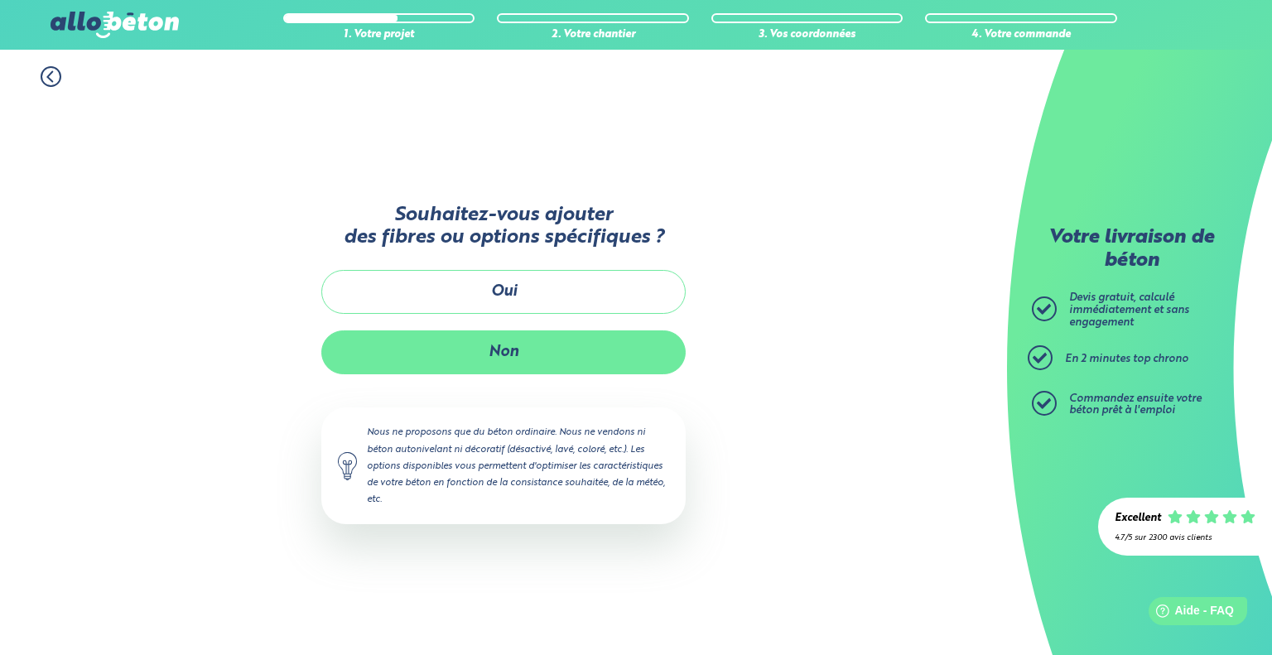
click at [508, 343] on button "Non" at bounding box center [503, 352] width 364 height 44
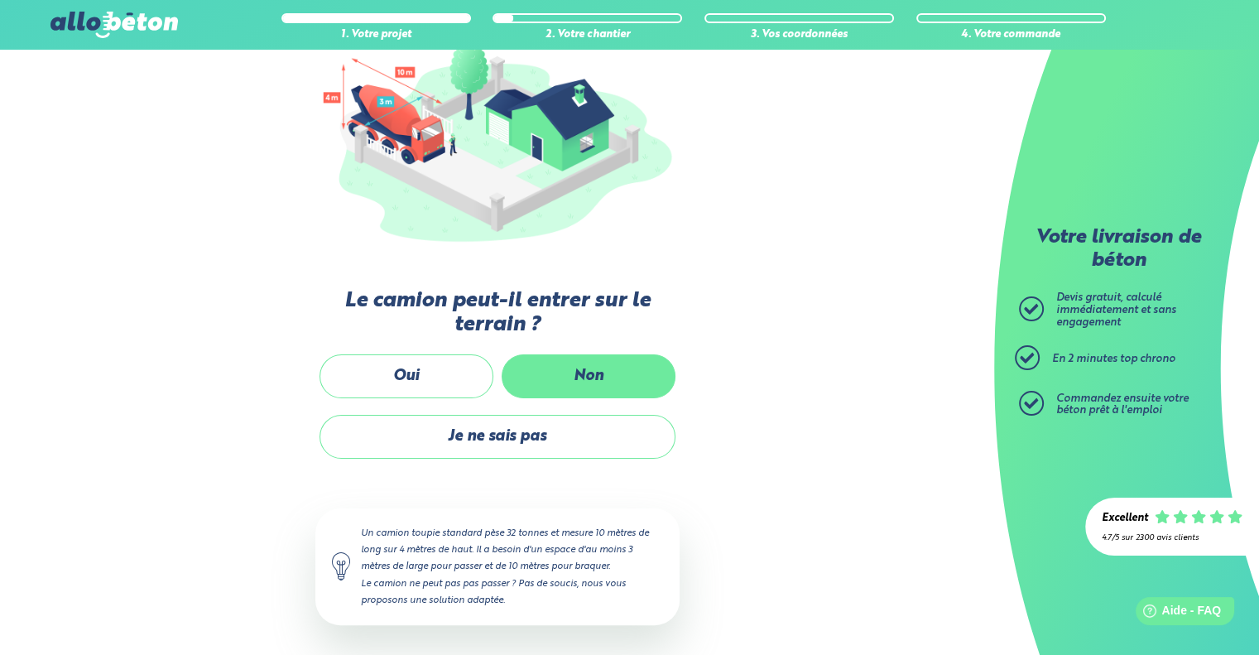
click at [589, 368] on label "Non" at bounding box center [589, 376] width 174 height 44
click at [0, 0] on input "Non" at bounding box center [0, 0] width 0 height 0
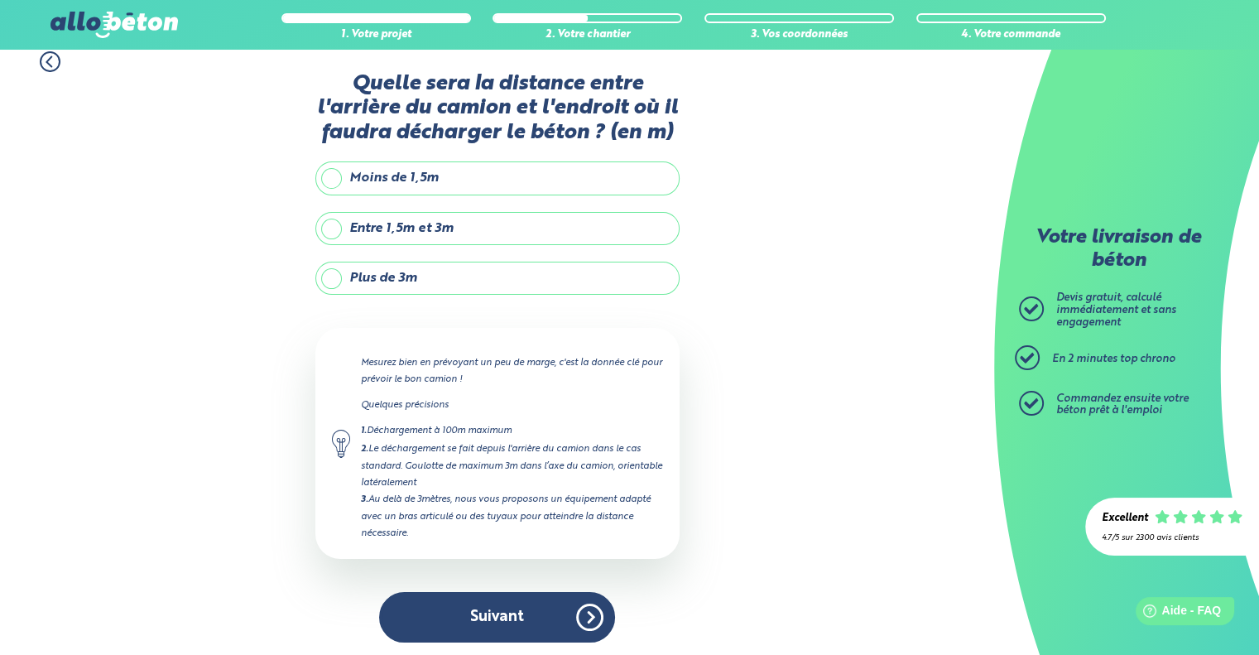
click at [407, 279] on label "Plus de 3m" at bounding box center [497, 278] width 364 height 33
click at [0, 0] on input "Plus de 3m" at bounding box center [0, 0] width 0 height 0
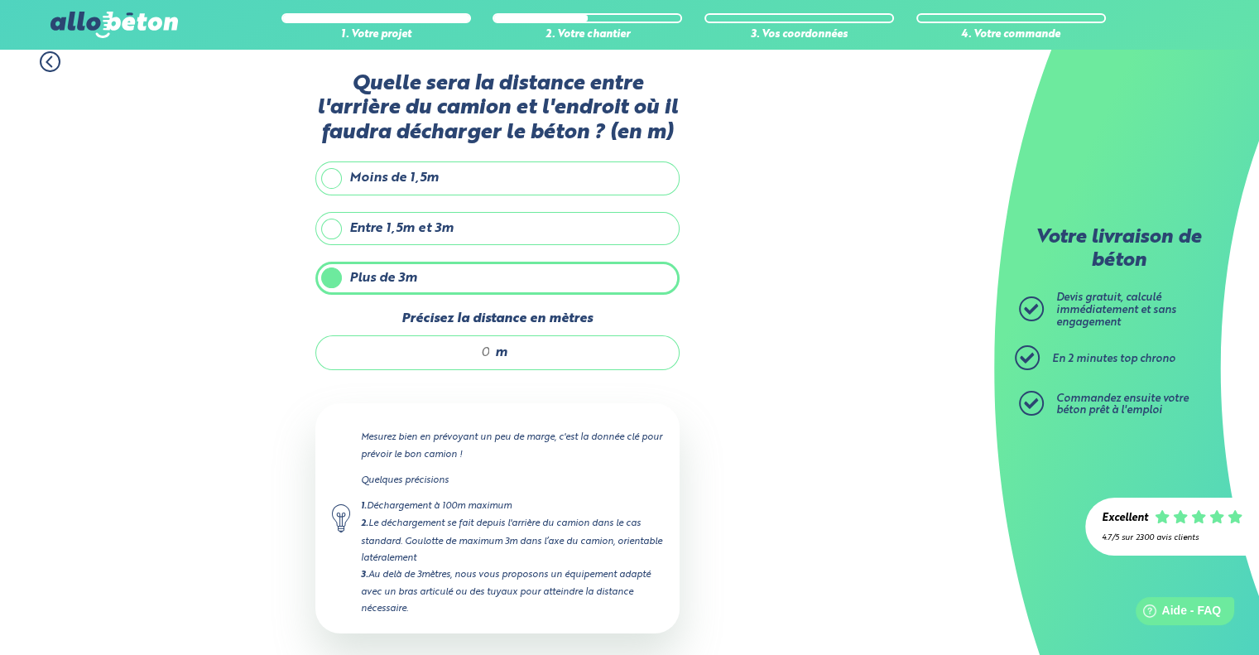
scroll to position [89, 0]
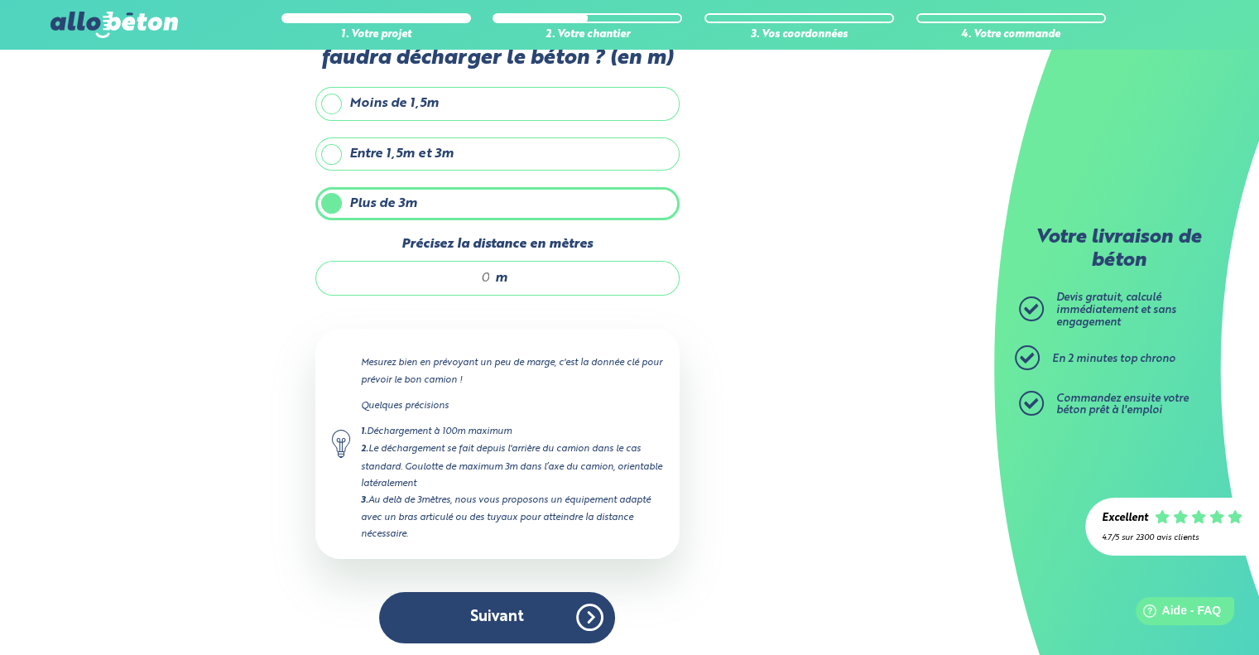
click at [532, 296] on div "Quelle sera la distance entre l'arrière du camion et l'endroit où il faudra déc…" at bounding box center [497, 329] width 364 height 662
click at [487, 275] on input "Précisez la distance en mètres" at bounding box center [412, 278] width 158 height 17
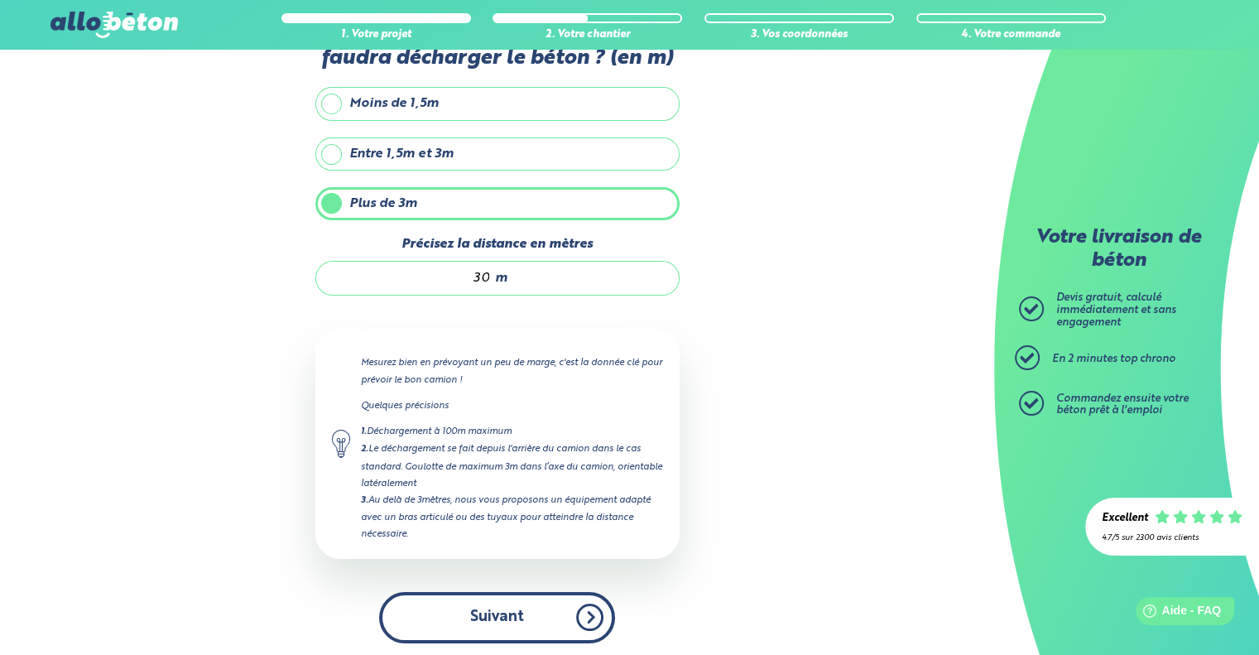
type input "30"
click at [490, 612] on button "Suivant" at bounding box center [497, 617] width 236 height 51
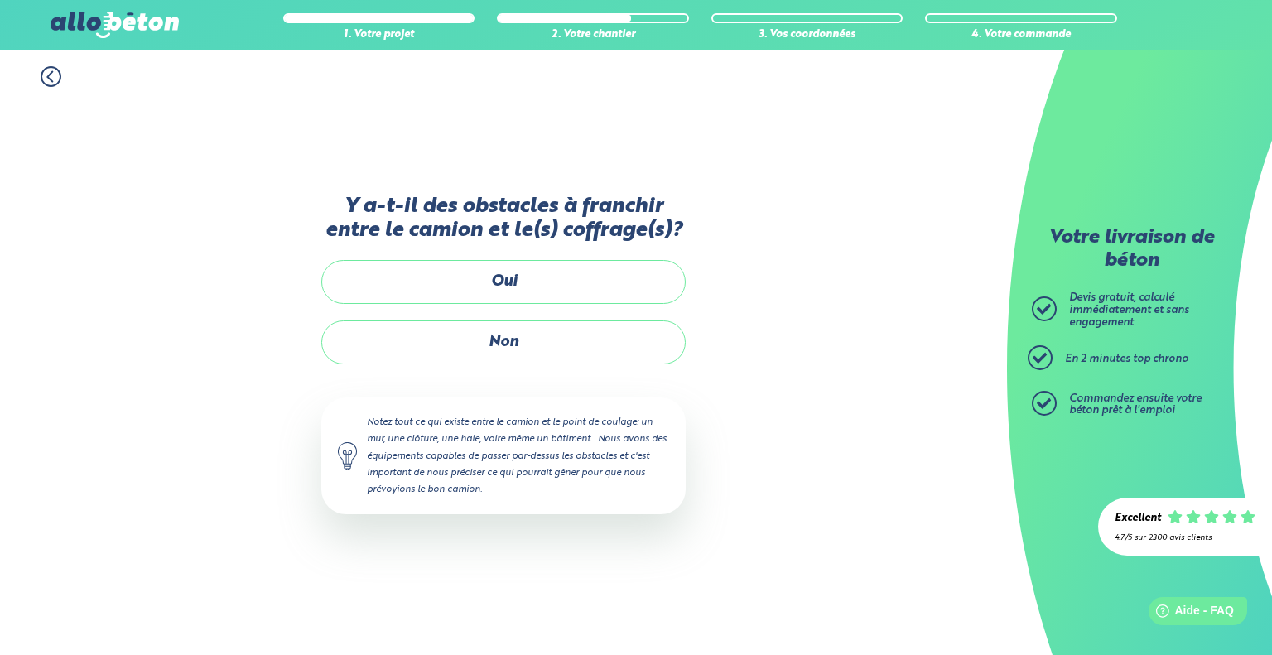
click at [489, 333] on label "Non" at bounding box center [503, 342] width 364 height 44
click at [0, 0] on input "Non" at bounding box center [0, 0] width 0 height 0
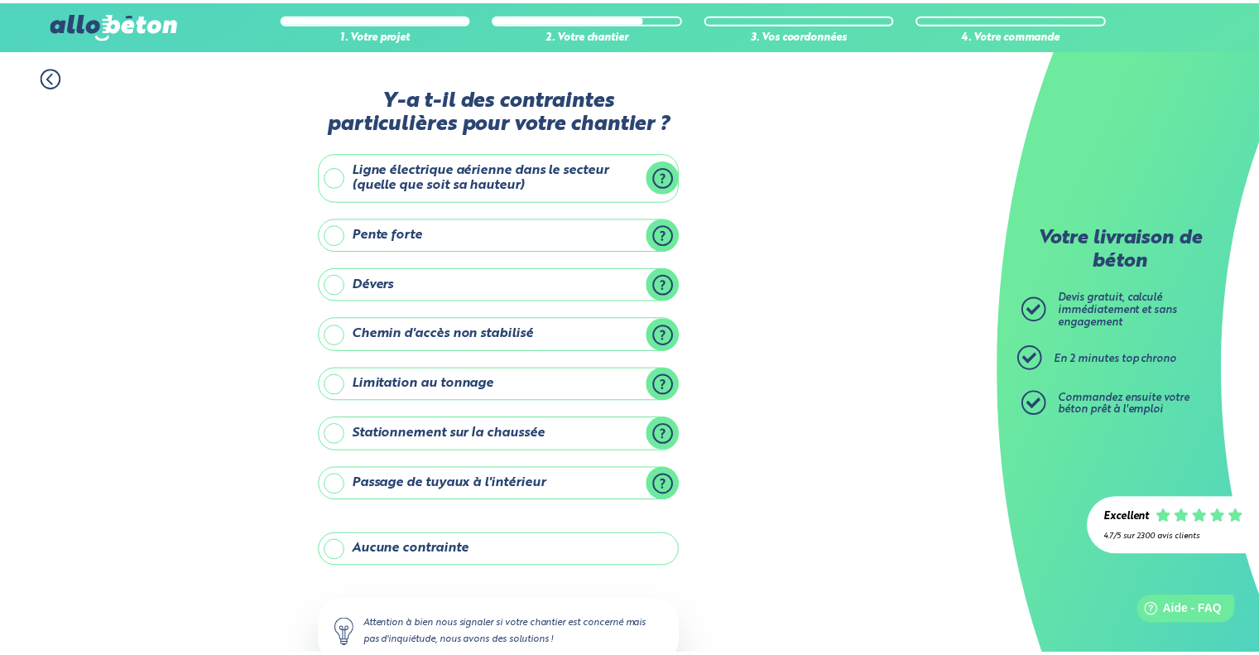
scroll to position [109, 0]
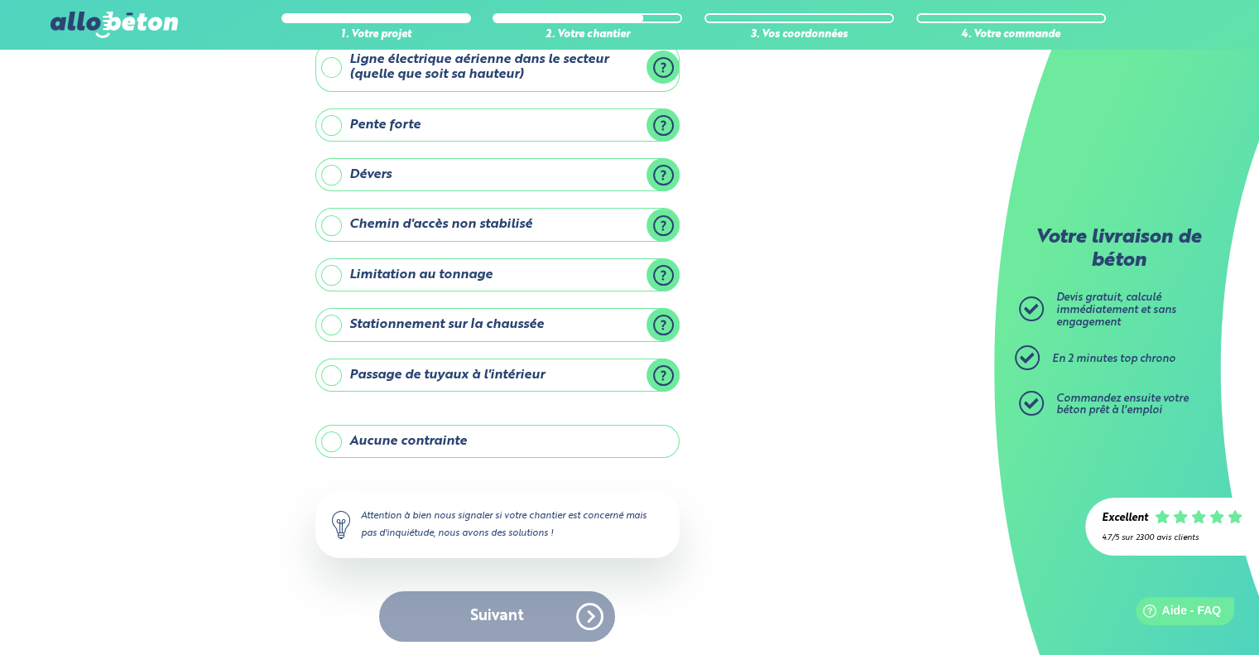
click at [355, 439] on label "Aucune contrainte" at bounding box center [497, 441] width 364 height 33
click at [0, 0] on input "Aucune contrainte" at bounding box center [0, 0] width 0 height 0
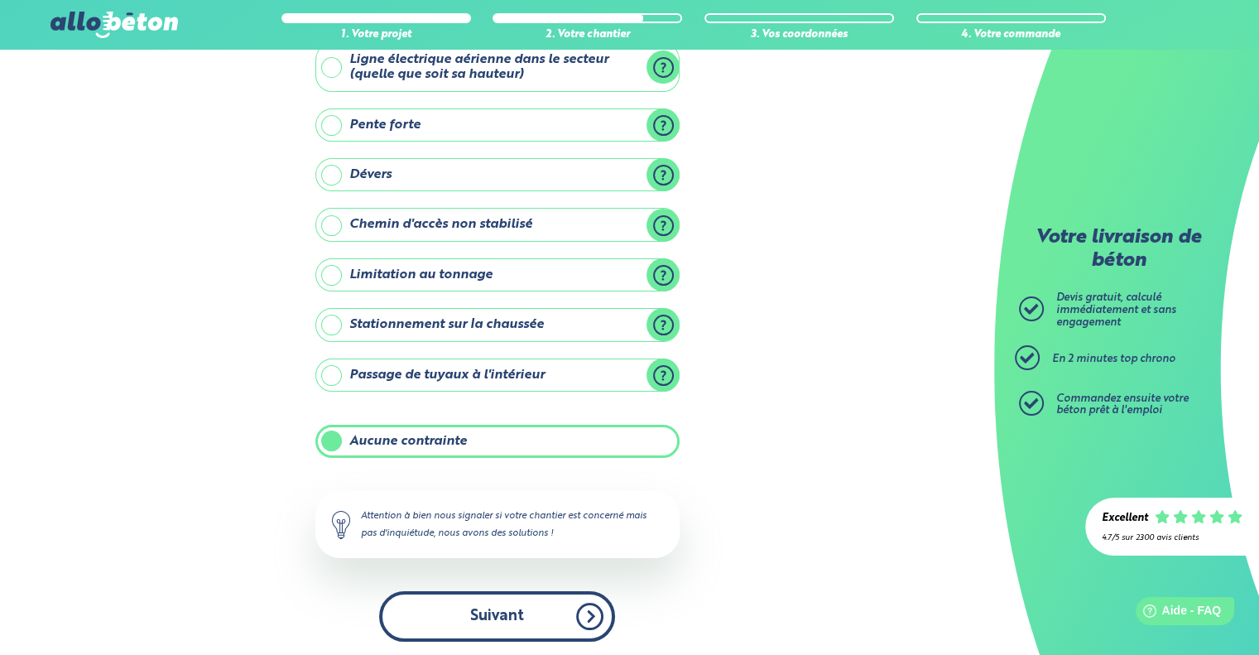
click at [507, 616] on button "Suivant" at bounding box center [497, 616] width 236 height 51
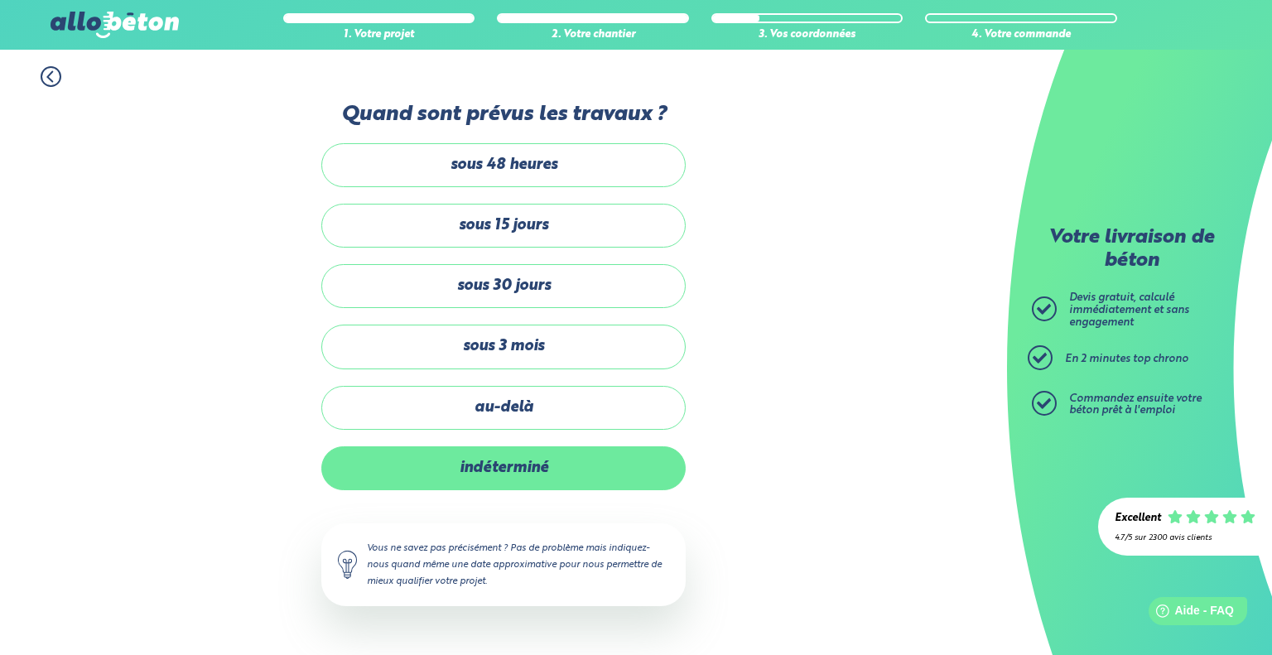
click at [482, 469] on label "indéterminé" at bounding box center [503, 468] width 364 height 44
click at [0, 0] on input "indéterminé" at bounding box center [0, 0] width 0 height 0
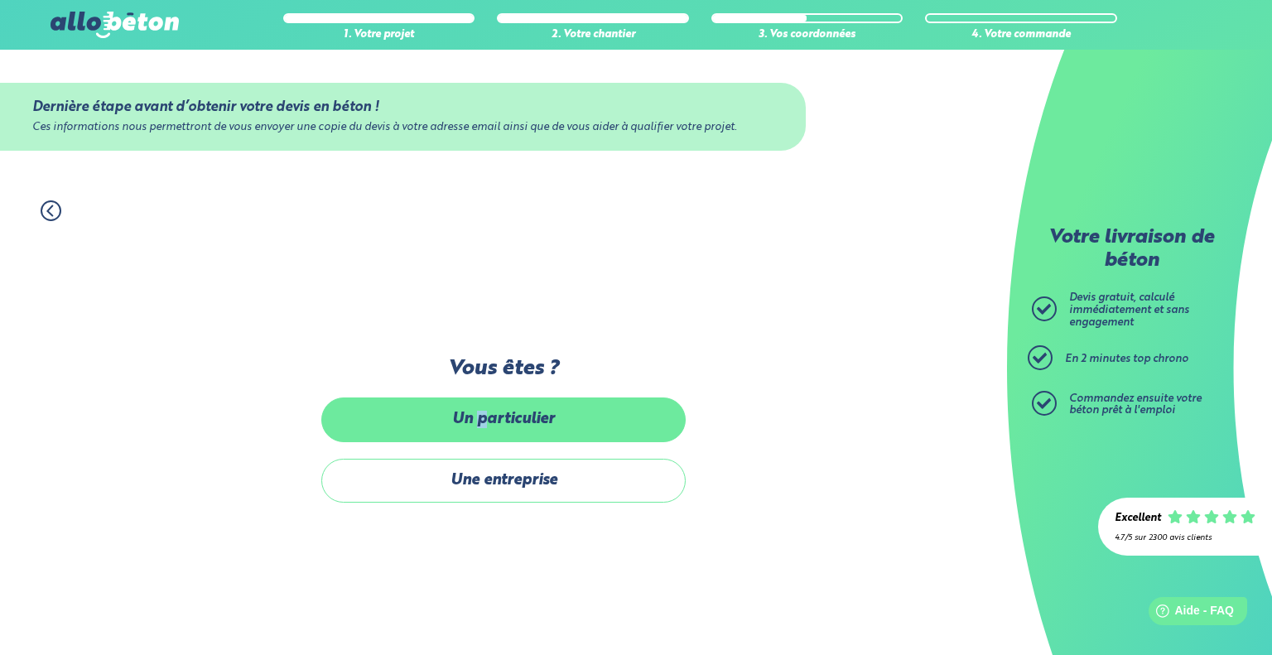
click at [482, 427] on label "Un particulier" at bounding box center [503, 419] width 364 height 44
click at [490, 424] on label "Un particulier" at bounding box center [503, 419] width 364 height 44
click at [0, 0] on input "Un particulier" at bounding box center [0, 0] width 0 height 0
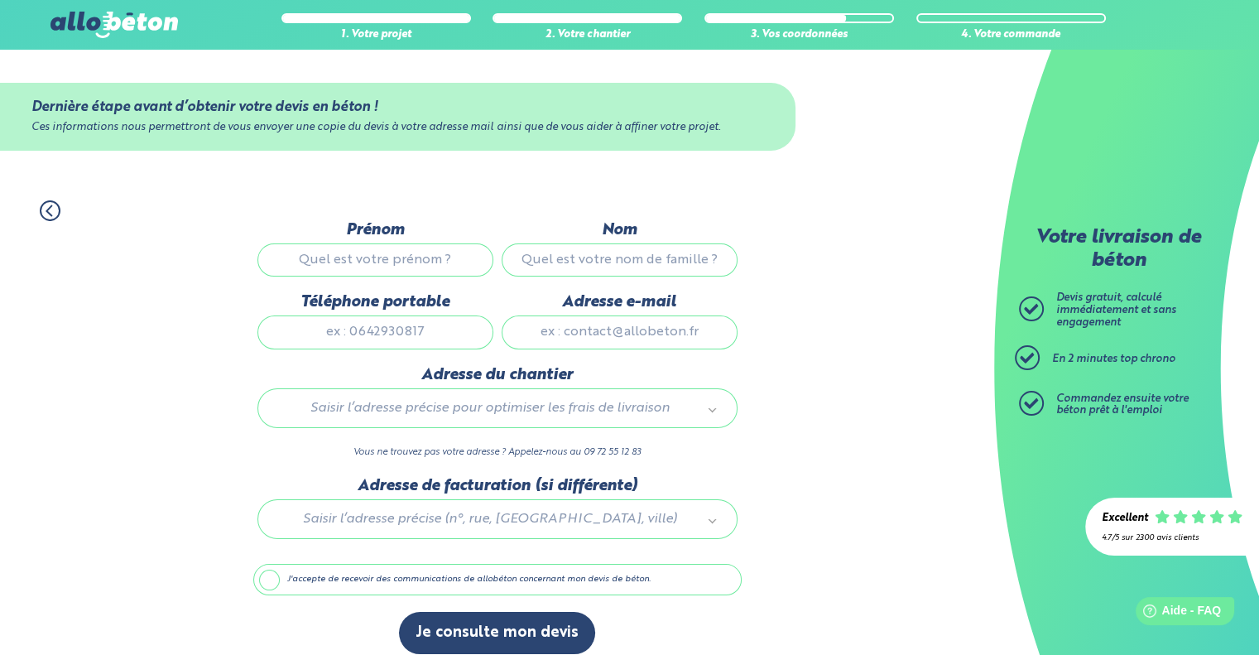
click at [396, 254] on input "Prénom" at bounding box center [375, 259] width 236 height 33
type input "vincent"
click at [609, 262] on input "Nom" at bounding box center [620, 259] width 236 height 33
type input "prignet"
click at [434, 336] on input "Téléphone portable" at bounding box center [375, 331] width 236 height 33
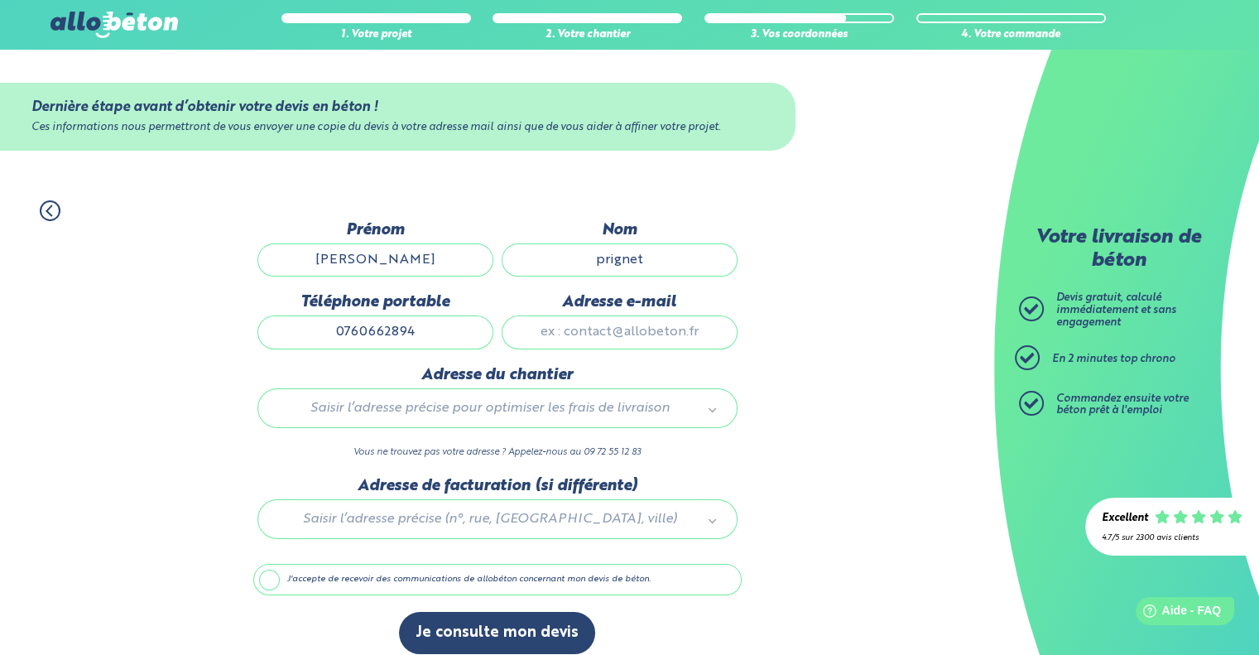
type input "0760662894"
click at [561, 337] on input "Adresse e-mail" at bounding box center [620, 331] width 236 height 33
type input "elgoron@gmail.com"
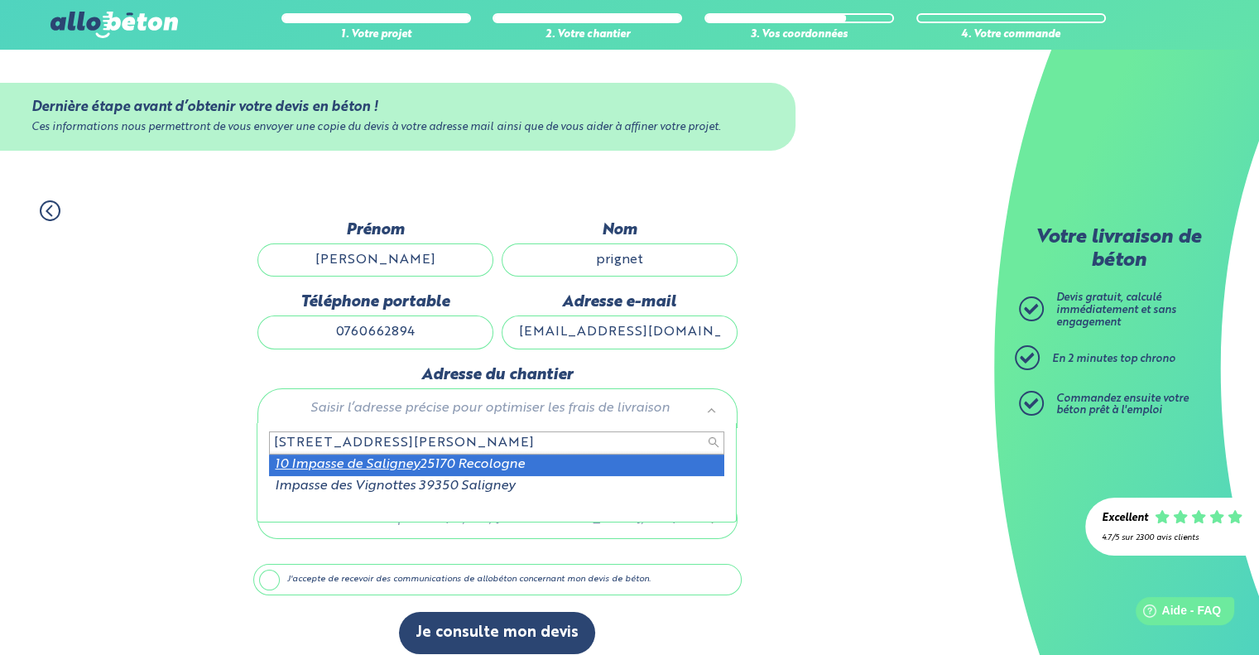
type input "10 impasse de saligney"
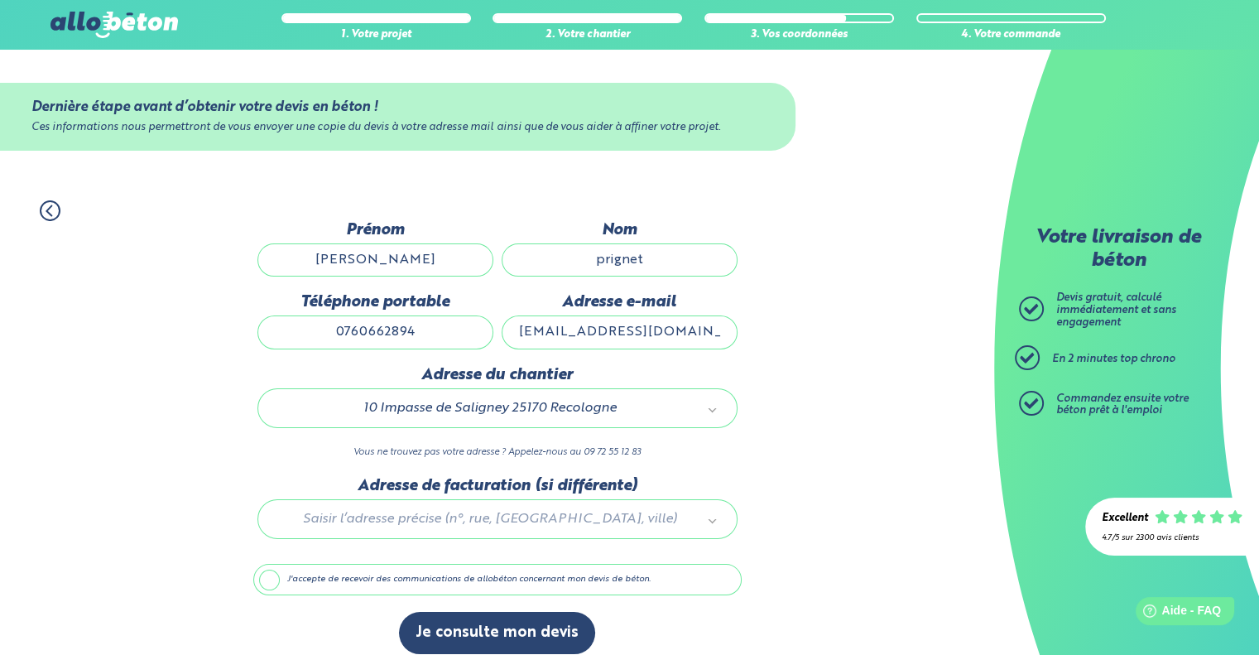
click at [254, 576] on label "J'accepte de recevoir des communications de allobéton concernant mon devis de b…" at bounding box center [497, 579] width 488 height 31
click at [0, 0] on input "J'accepte de recevoir des communications de allobéton concernant mon devis de b…" at bounding box center [0, 0] width 0 height 0
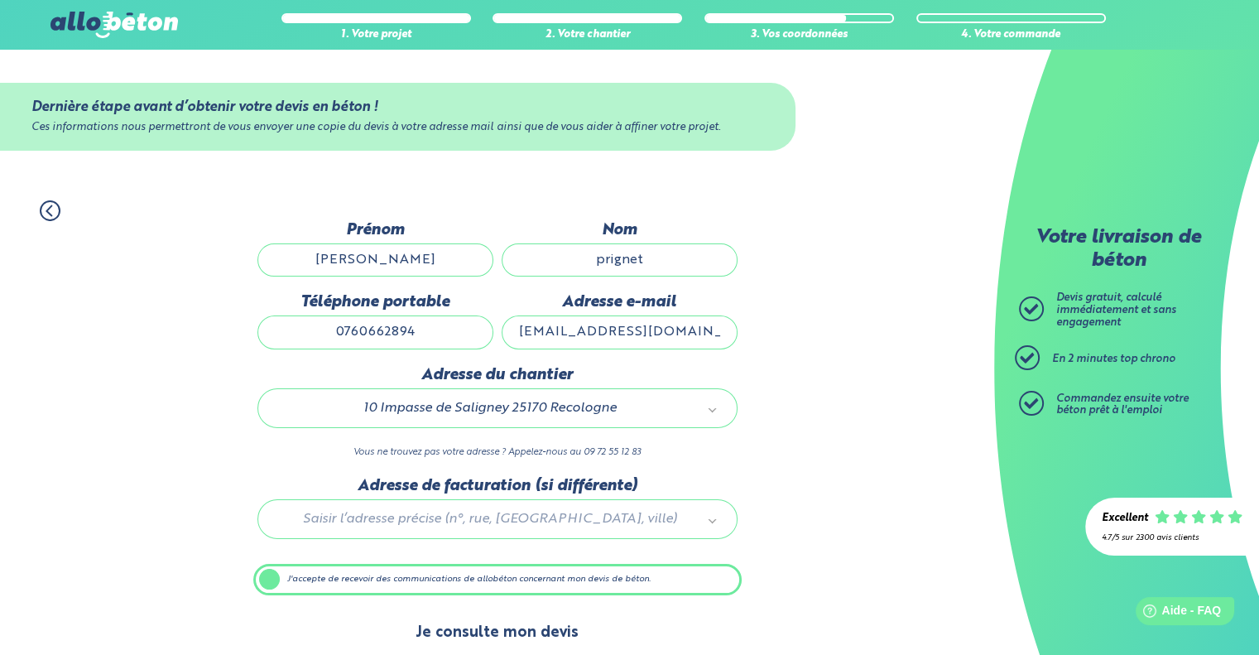
click at [459, 642] on button "Je consulte mon devis" at bounding box center [497, 633] width 196 height 42
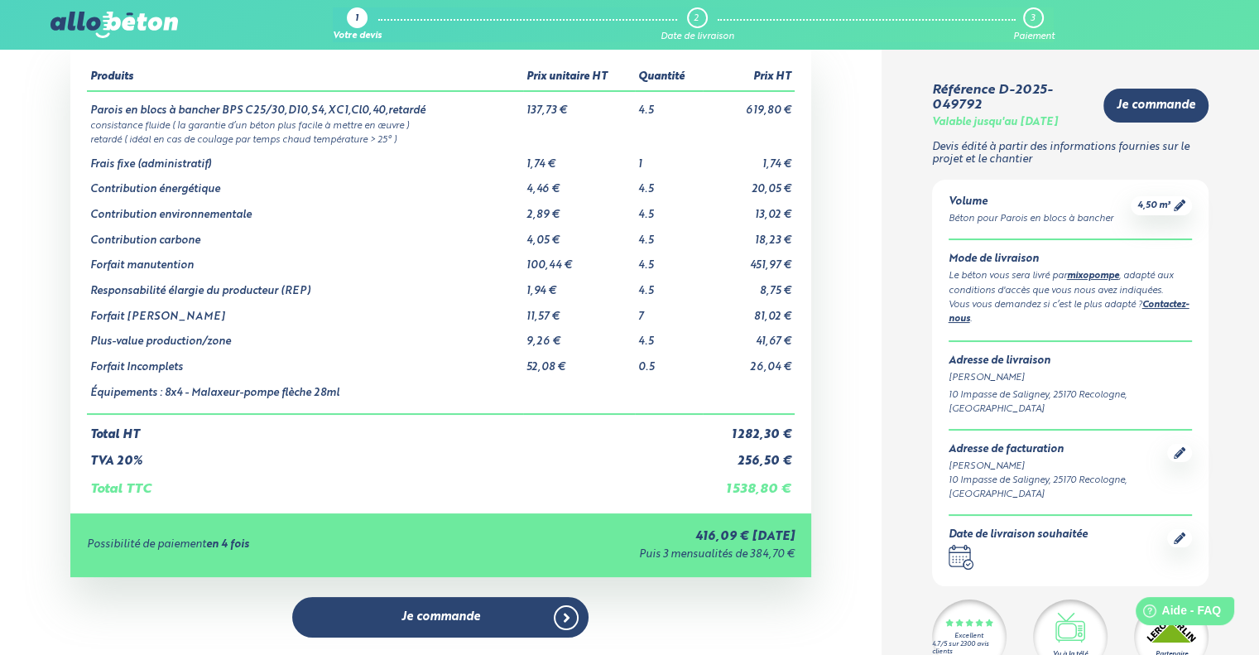
scroll to position [166, 0]
